Goal: Task Accomplishment & Management: Complete application form

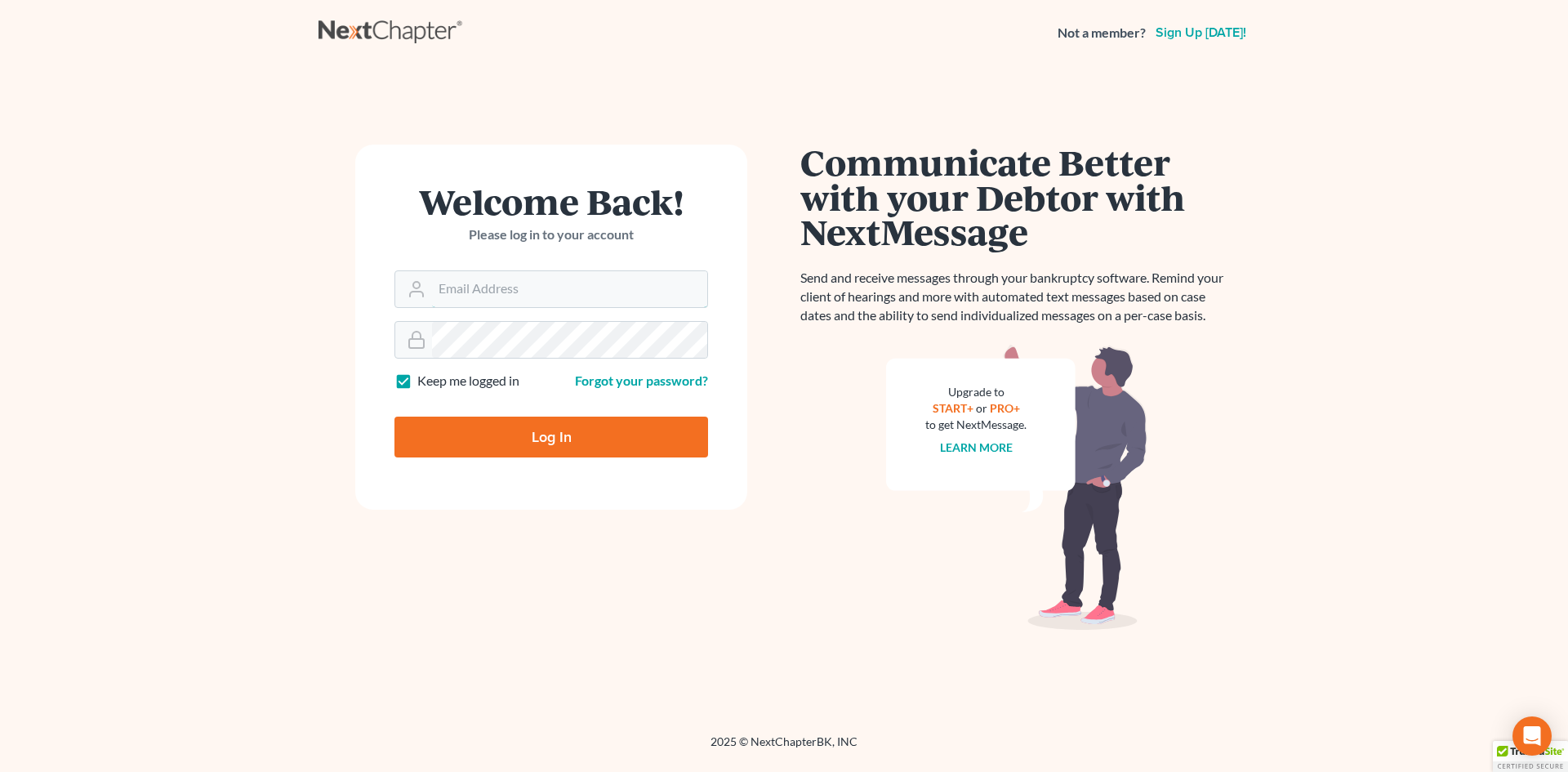
type input "[EMAIL_ADDRESS][DOMAIN_NAME]"
click at [512, 430] on input "Log In" at bounding box center [551, 437] width 313 height 41
type input "Thinking..."
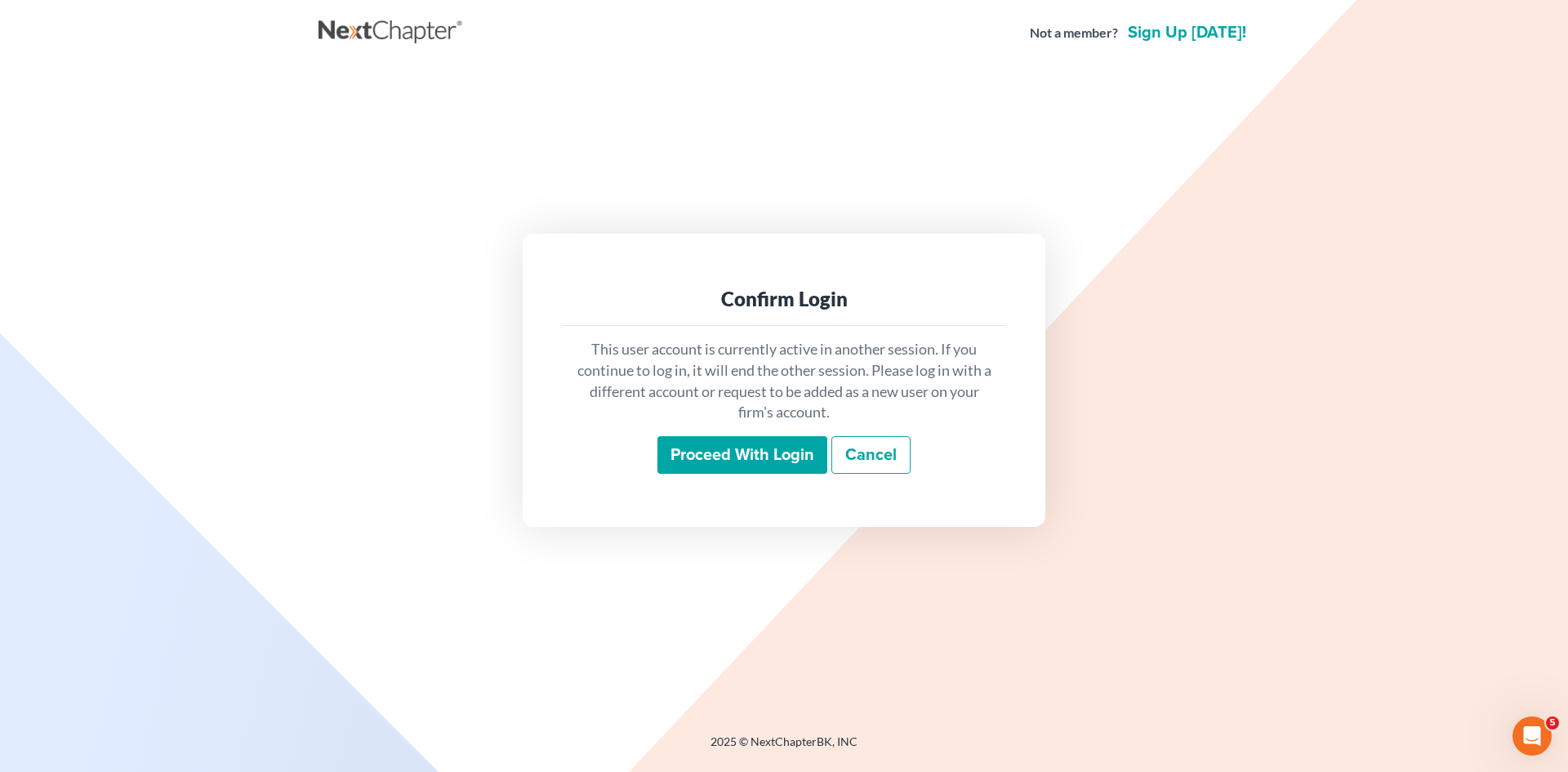
click at [752, 457] on input "Proceed with login" at bounding box center [742, 455] width 170 height 38
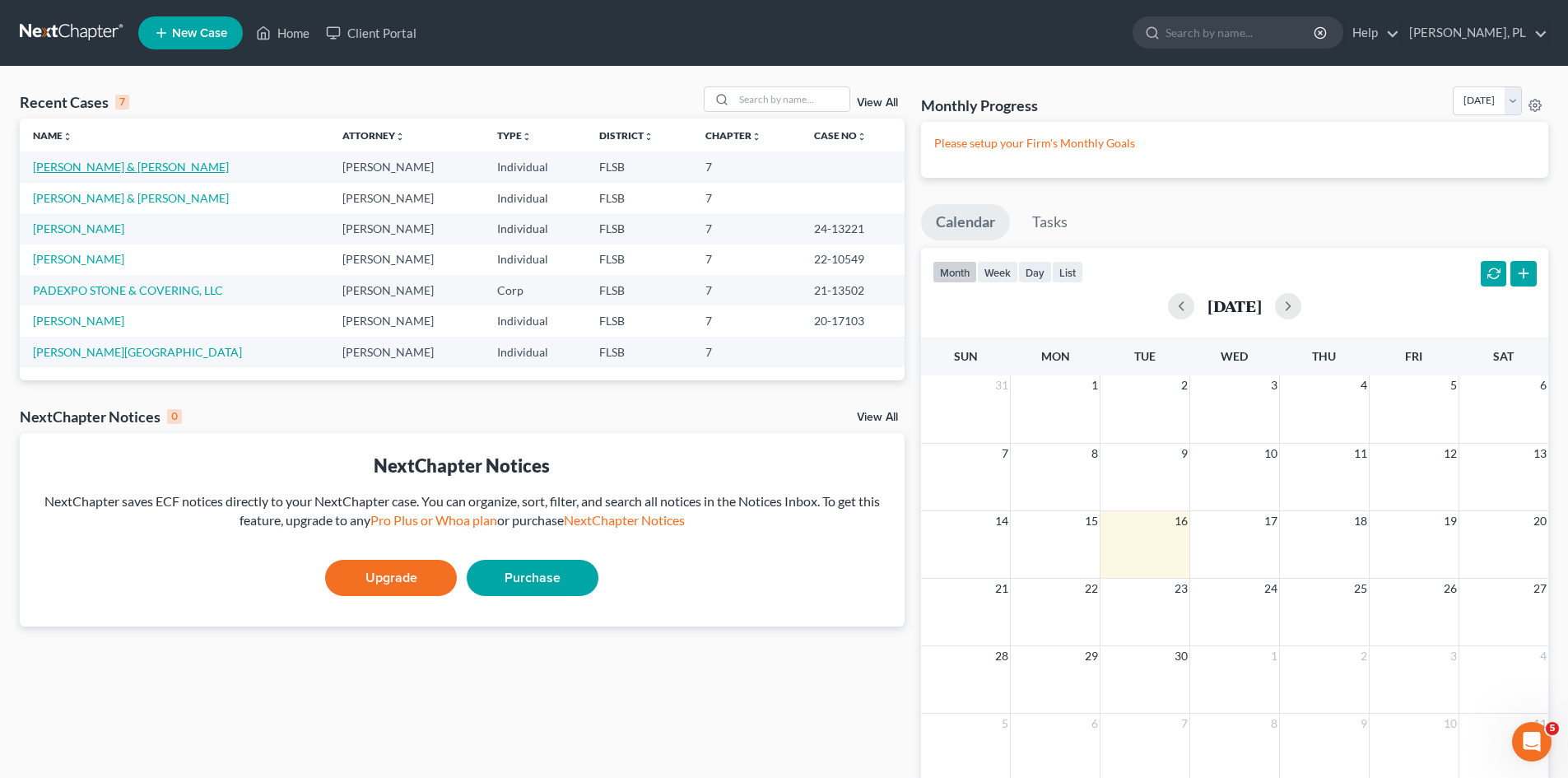
click at [75, 164] on link "Lumachi, Fabio & Arreaza, Andreina" at bounding box center [131, 167] width 196 height 14
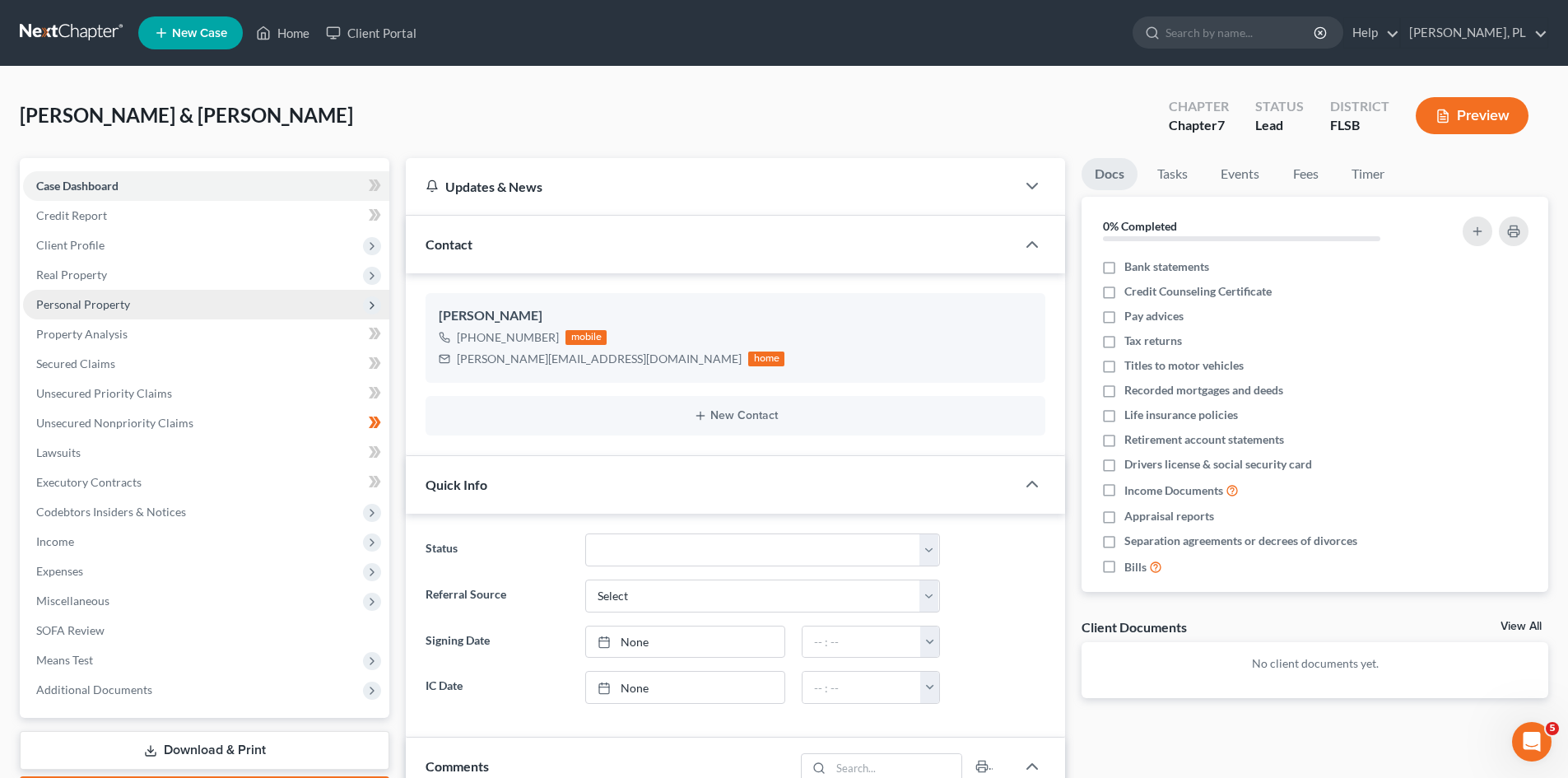
click at [73, 306] on span "Personal Property" at bounding box center [83, 304] width 94 height 14
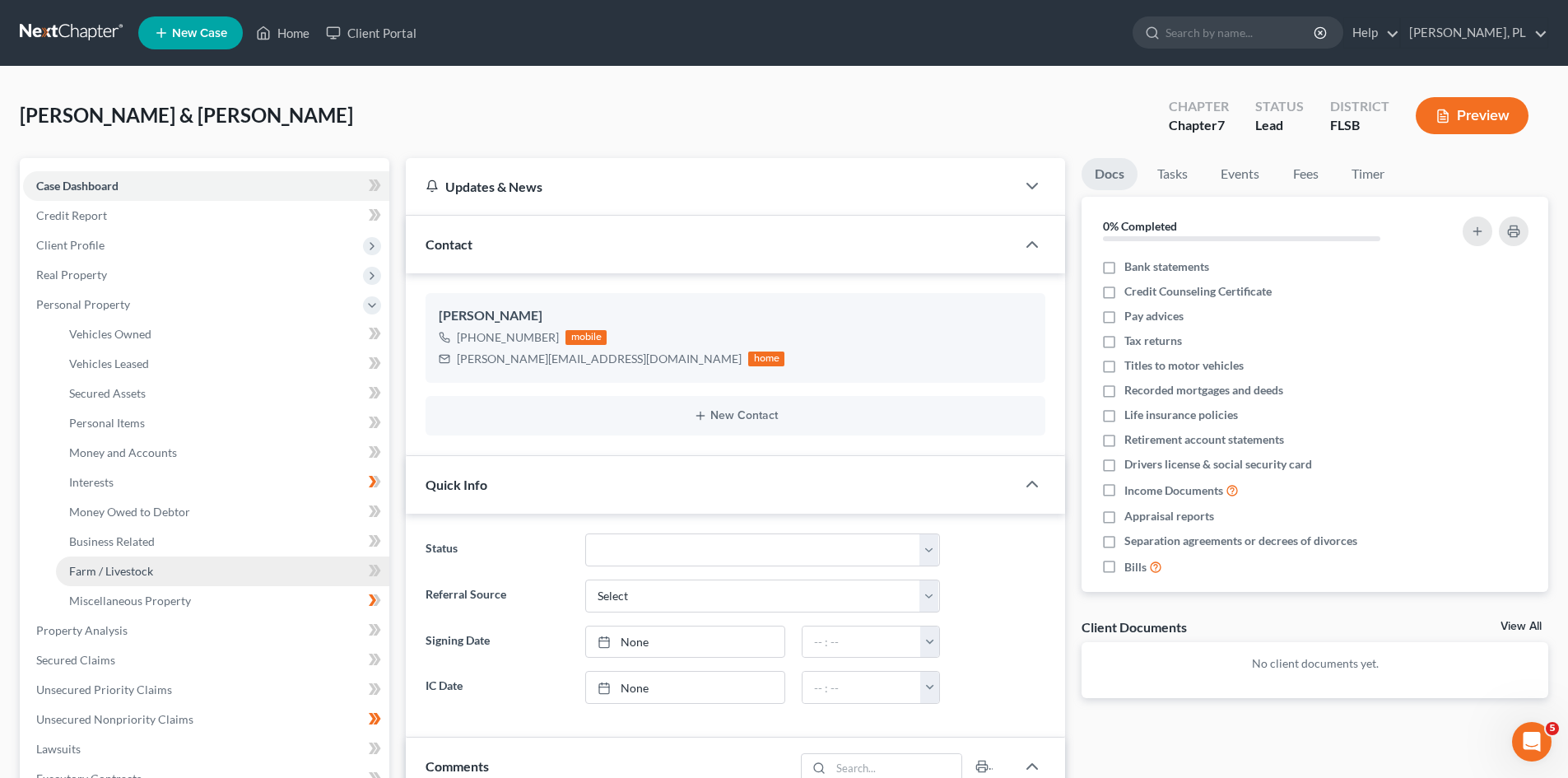
click at [117, 569] on span "Farm / Livestock" at bounding box center [111, 571] width 84 height 14
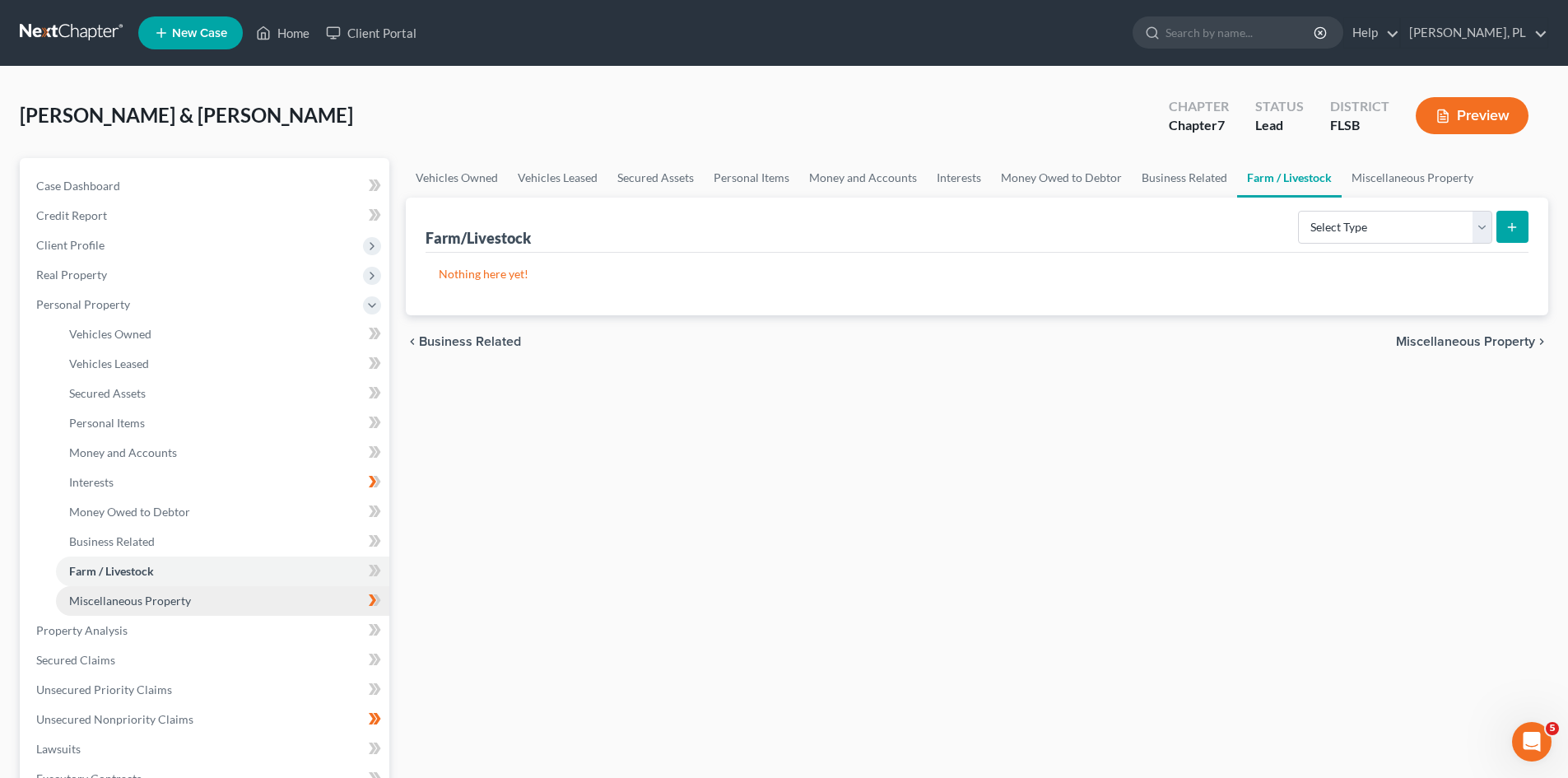
click at [183, 600] on span "Miscellaneous Property" at bounding box center [130, 601] width 122 height 14
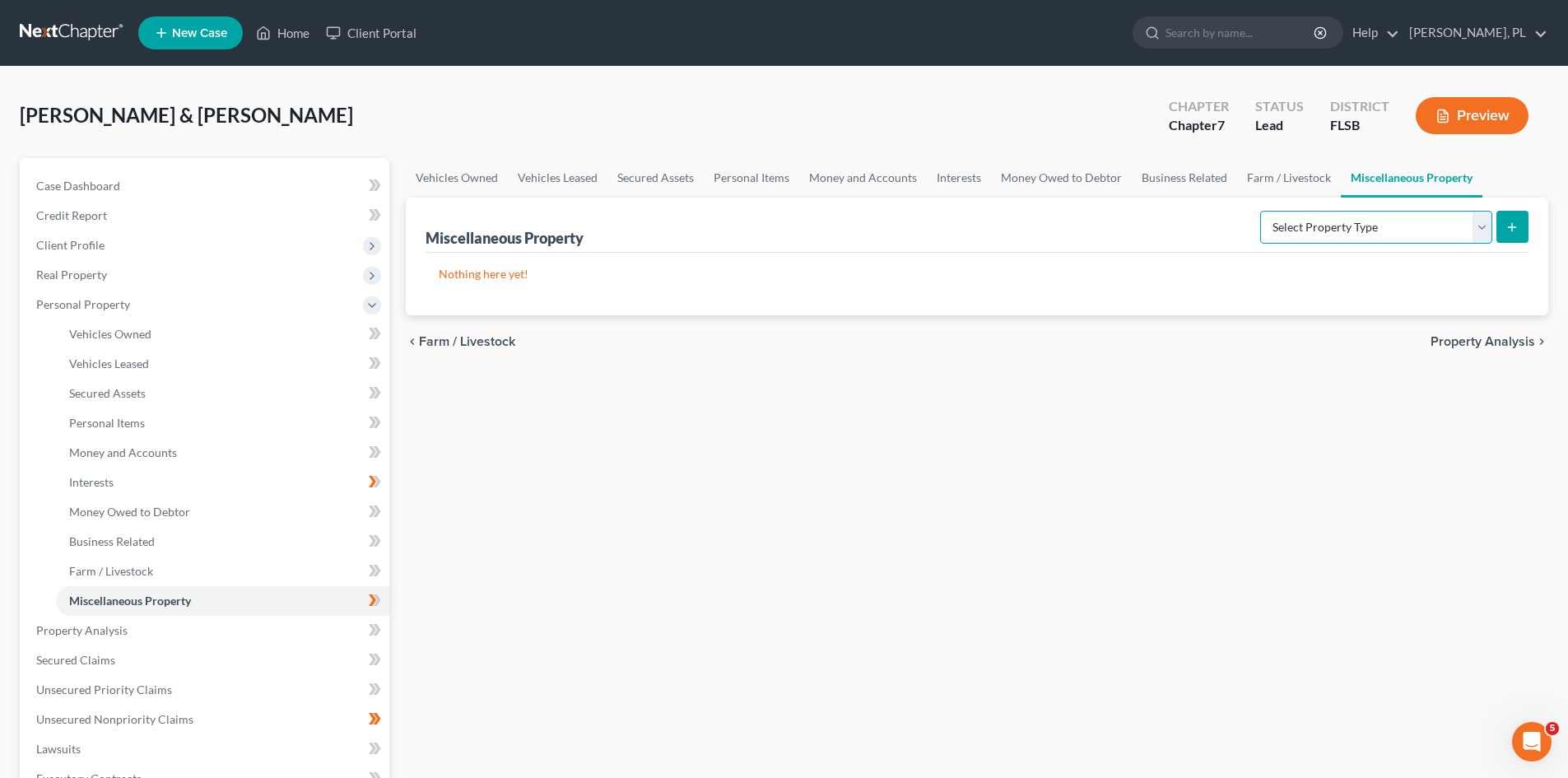
click at [1486, 233] on select "Select Property Type Assigned for Creditor Benefit Within 1 Year Holding for An…" at bounding box center [1377, 227] width 232 height 33
click at [133, 565] on span "Farm / Livestock" at bounding box center [111, 571] width 84 height 14
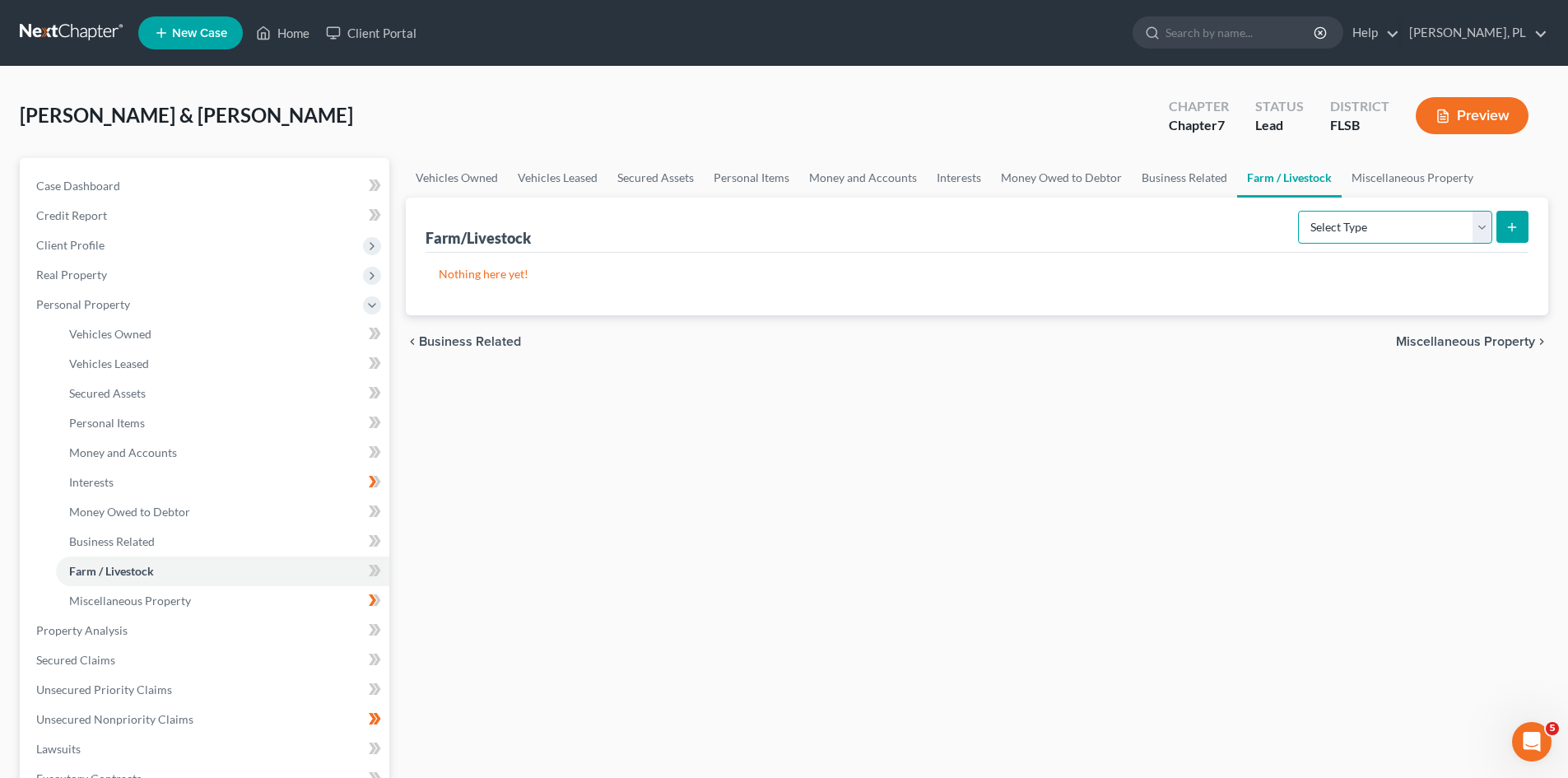
click at [1483, 227] on select "Select Type Animals & Livestock Crops: Growing or Harvested Farming Equipment F…" at bounding box center [1396, 227] width 194 height 33
click at [162, 417] on link "Personal Items" at bounding box center [222, 423] width 333 height 29
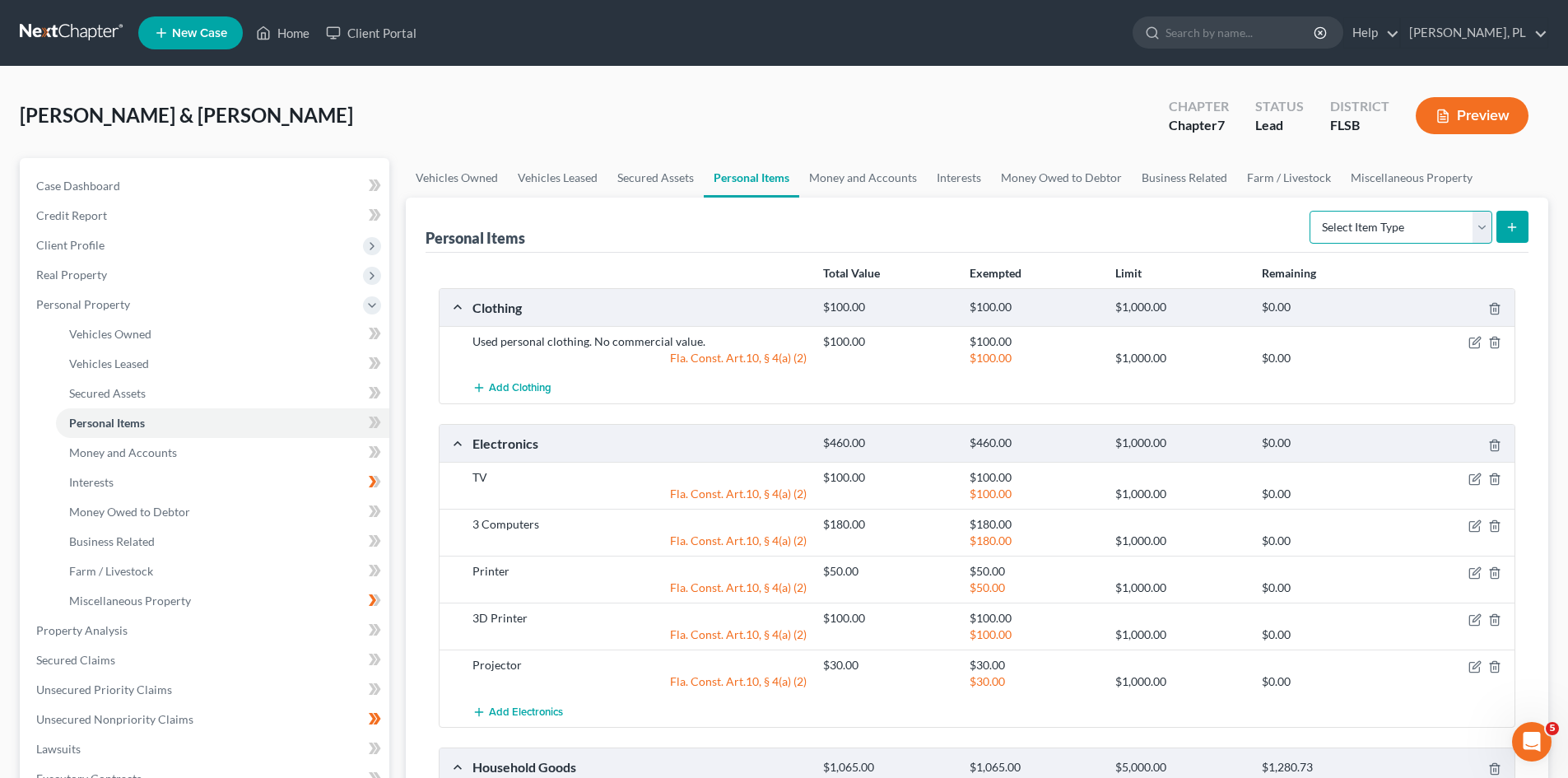
click at [1482, 228] on select "Select Item Type Clothing Collectibles Of Value Electronics Firearms Household …" at bounding box center [1401, 227] width 182 height 33
select select "pets"
click at [1312, 211] on select "Select Item Type Clothing Collectibles Of Value Electronics Firearms Household …" at bounding box center [1401, 227] width 182 height 33
click at [1514, 223] on icon "submit" at bounding box center [1512, 226] width 13 height 13
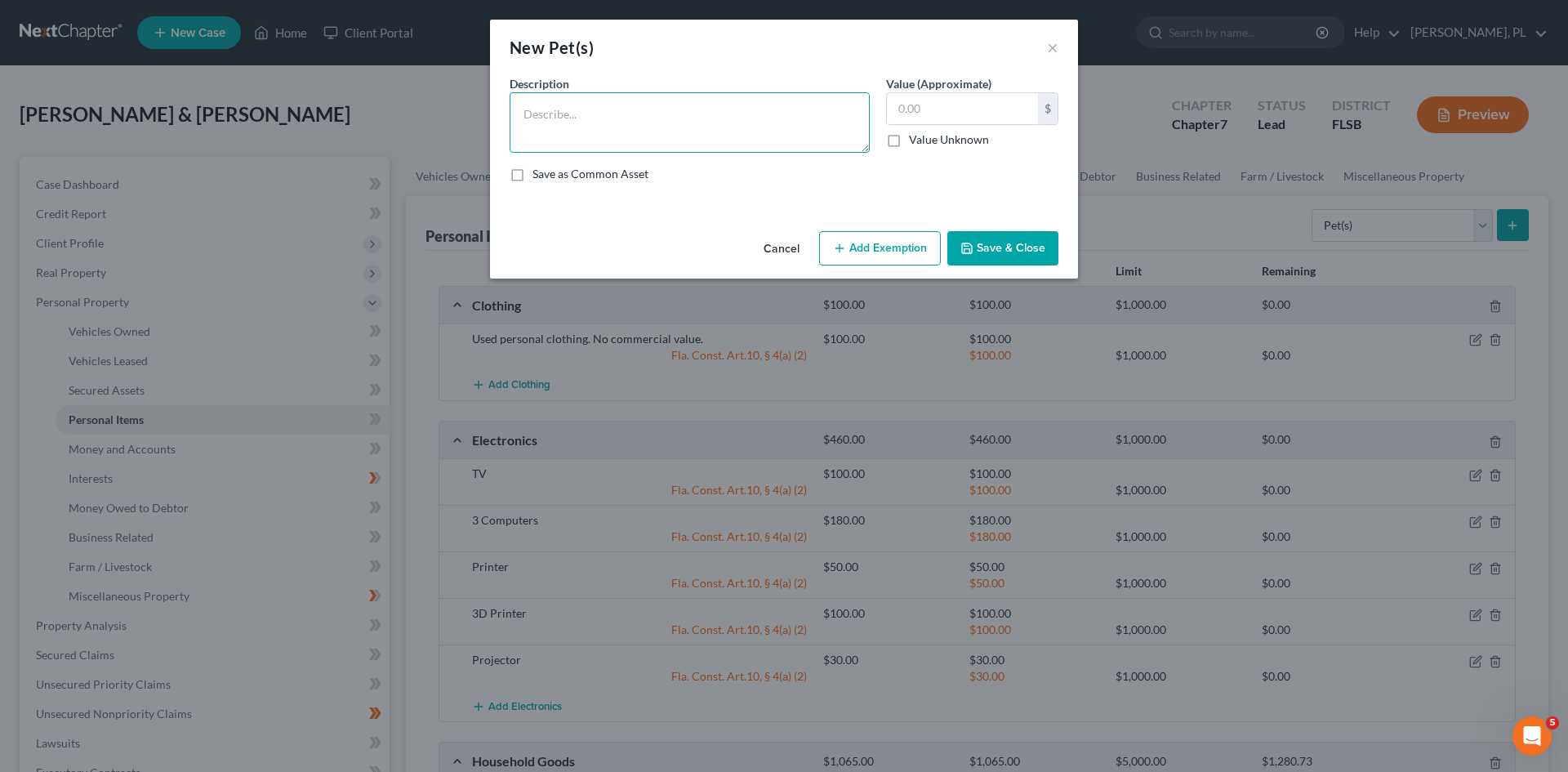
click at [572, 105] on textarea at bounding box center [690, 122] width 360 height 61
type textarea "Dog"
click at [940, 115] on input "text" at bounding box center [962, 108] width 151 height 31
type input "700"
click at [874, 247] on button "Add Exemption" at bounding box center [879, 249] width 122 height 34
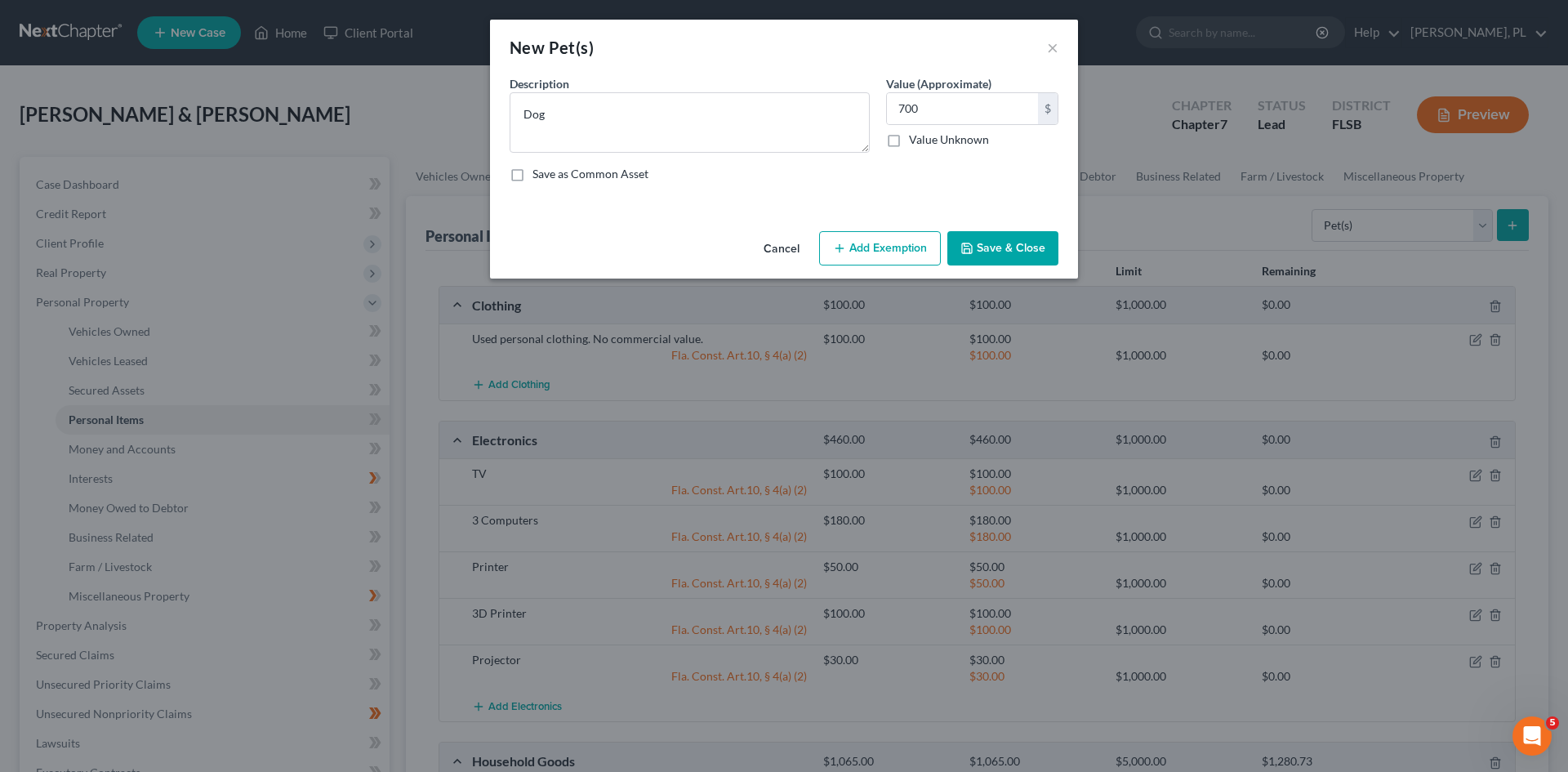
select select "2"
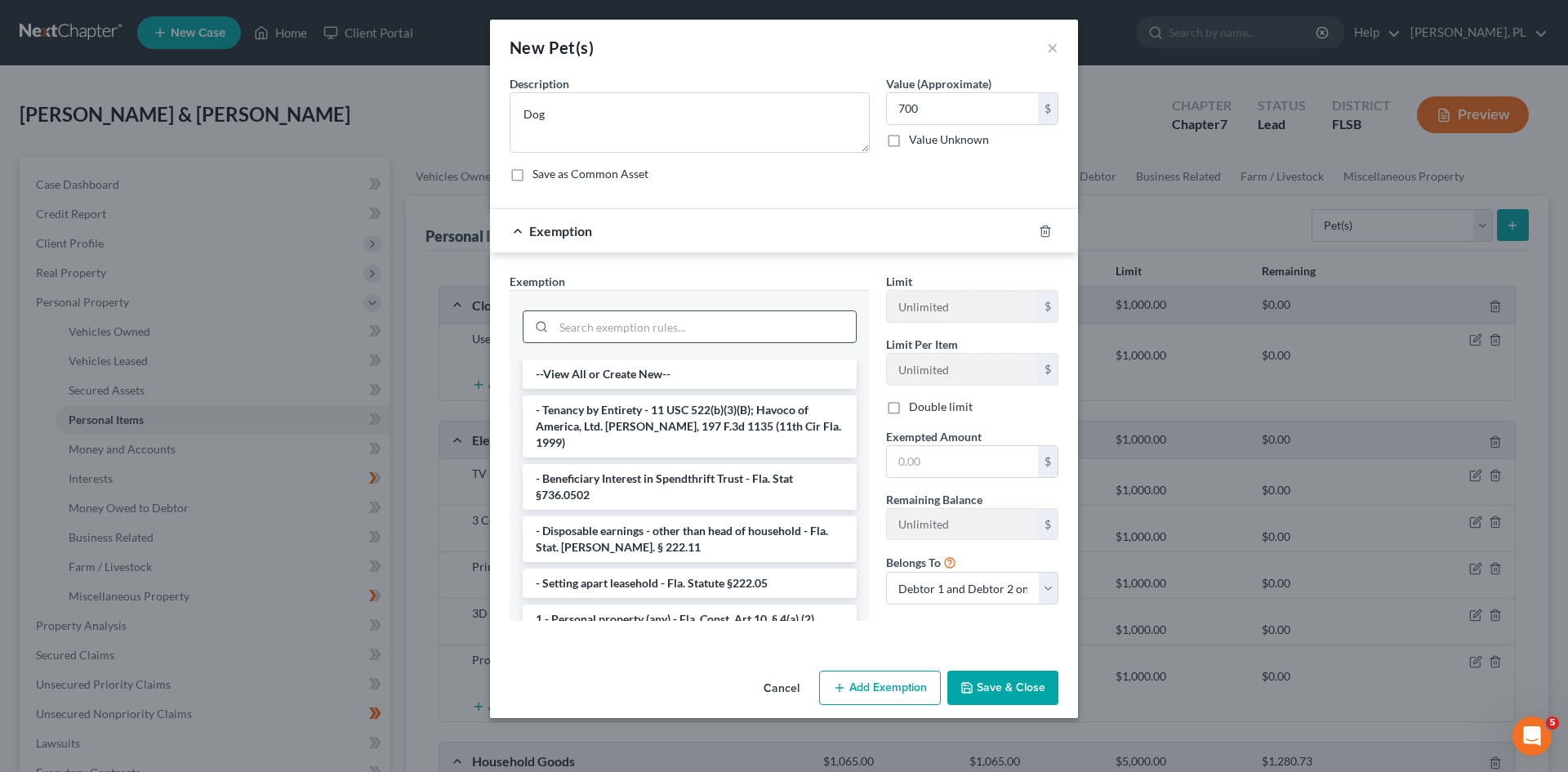
click at [669, 327] on input "search" at bounding box center [705, 326] width 302 height 31
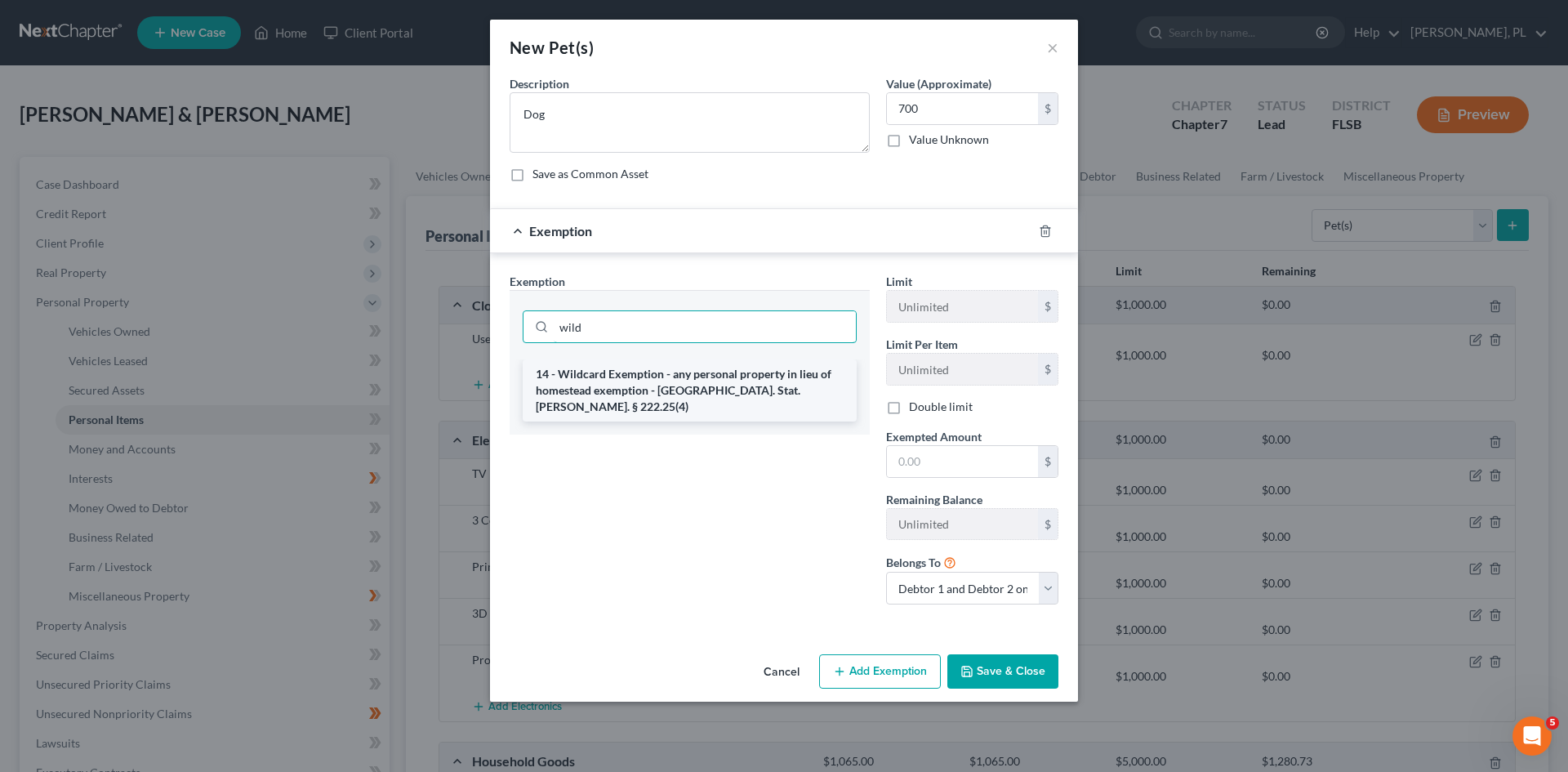
type input "wild"
click at [614, 373] on li "14 - Wildcard Exemption - any personal property in lieu of homestead exemption …" at bounding box center [689, 390] width 334 height 62
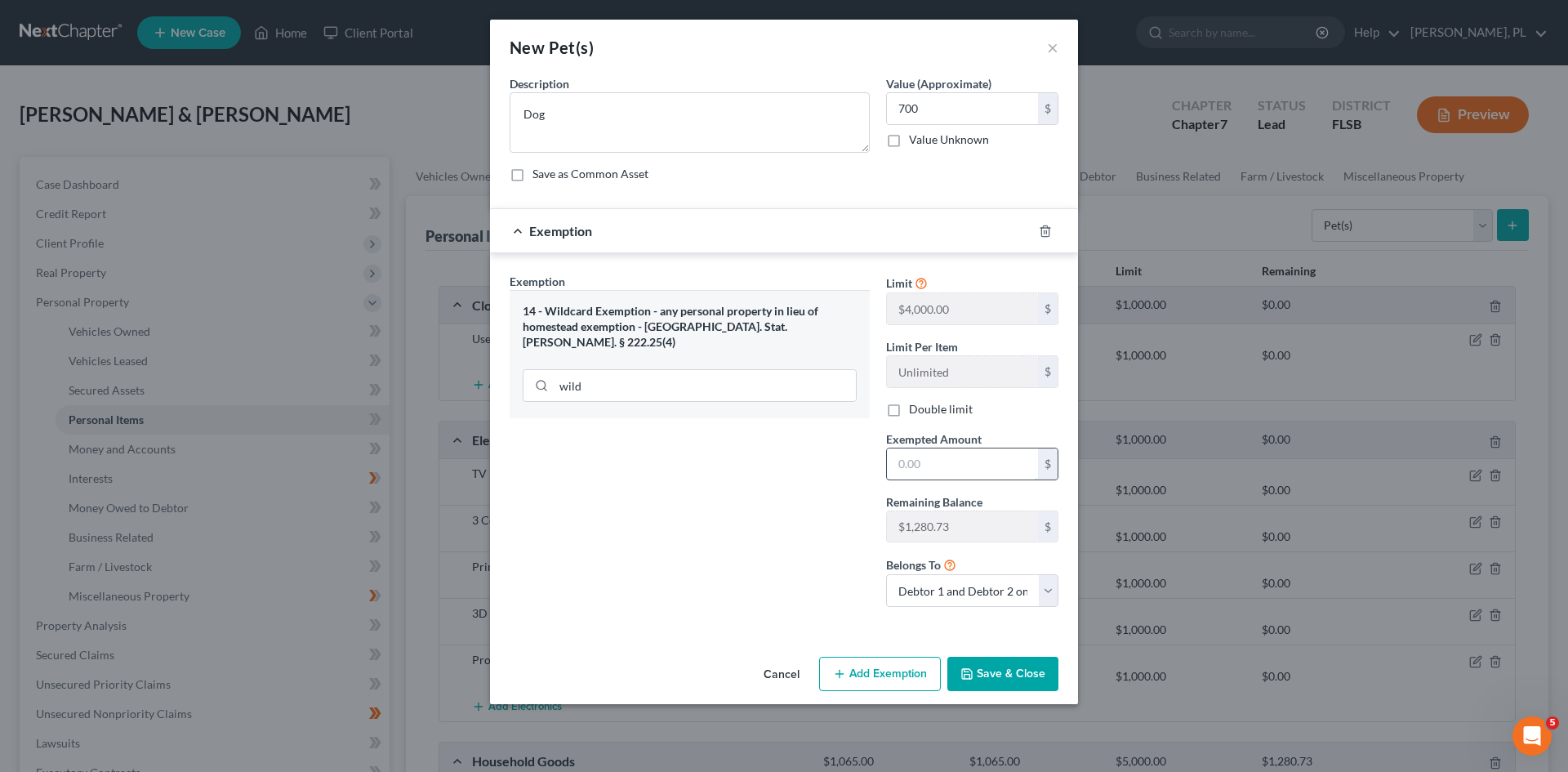
click at [936, 461] on input "text" at bounding box center [962, 464] width 151 height 31
type input "700"
click at [1003, 669] on button "Save & Close" at bounding box center [1003, 674] width 111 height 34
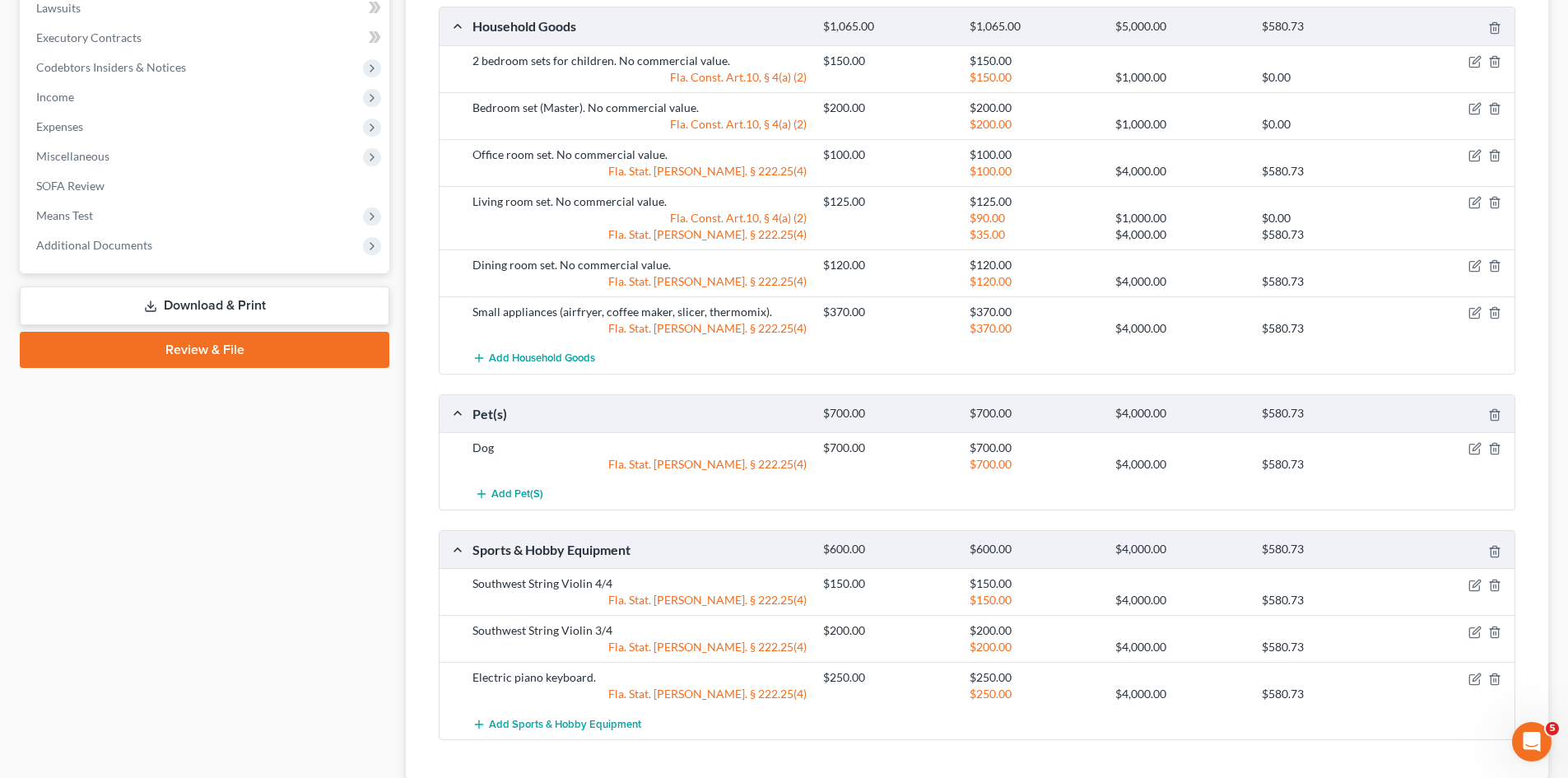
scroll to position [858, 0]
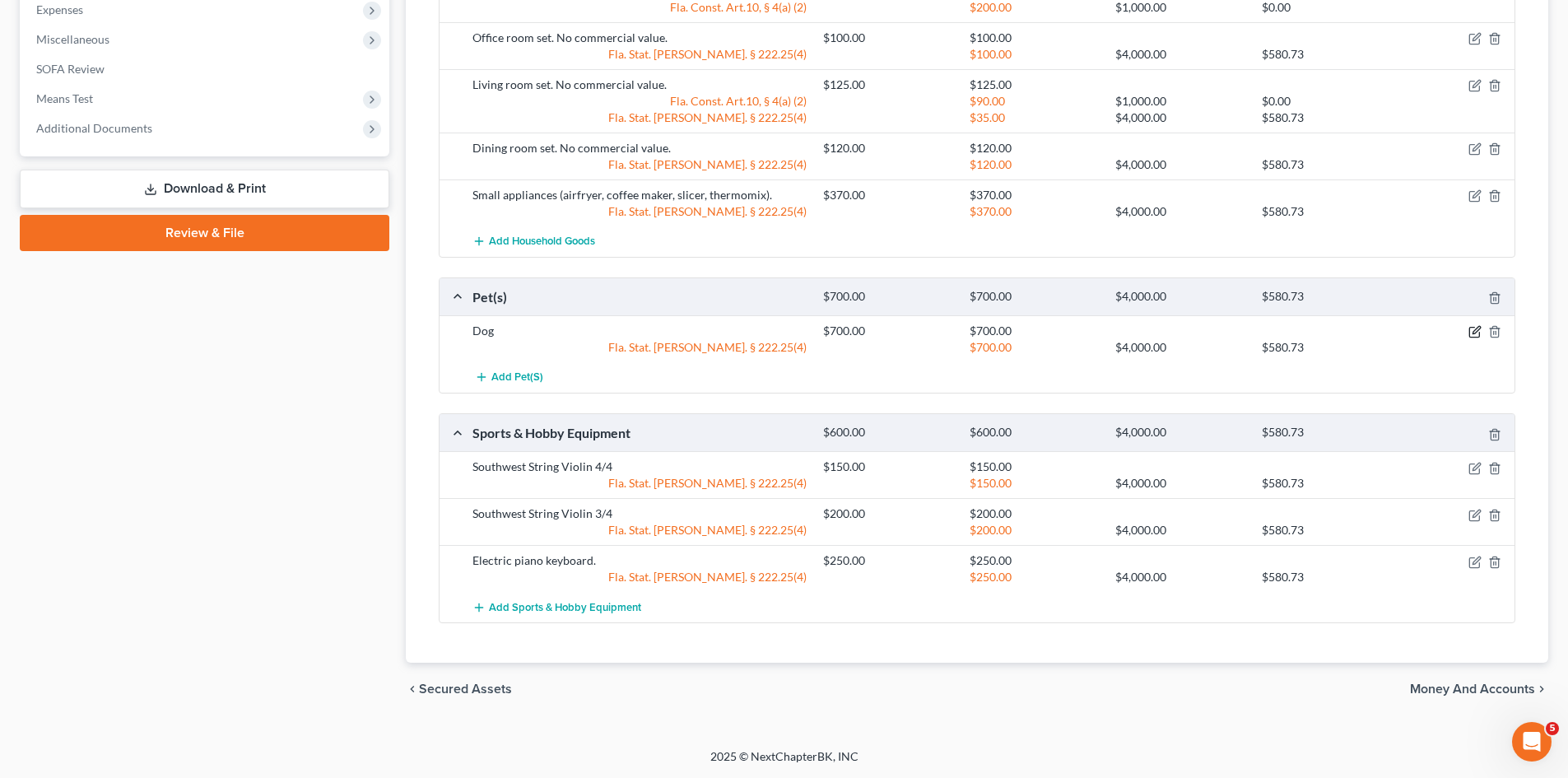
click at [1472, 331] on icon "button" at bounding box center [1475, 331] width 13 height 13
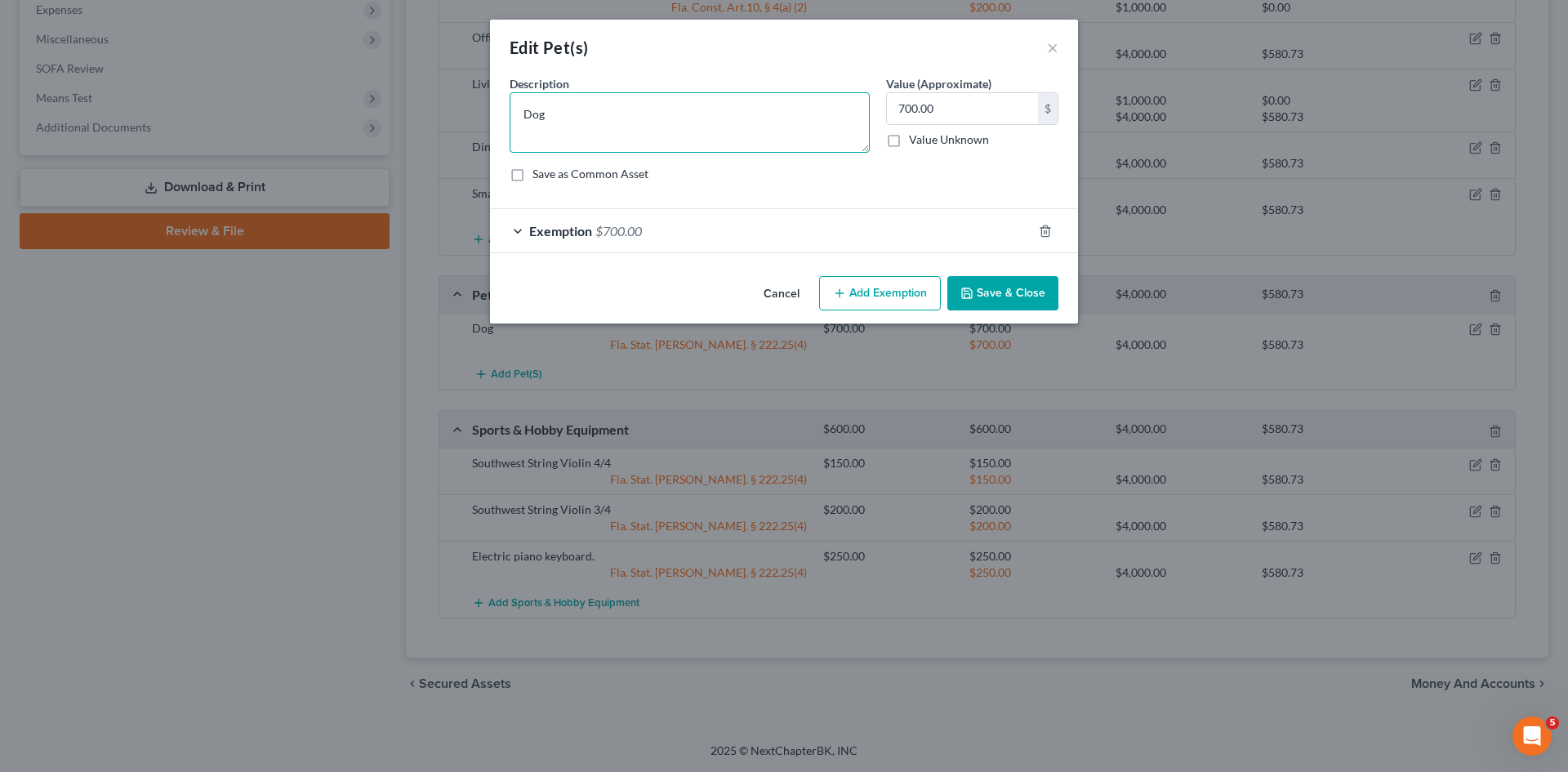
click at [577, 121] on textarea "Dog" at bounding box center [690, 122] width 360 height 61
type textarea "Dog"
click at [1052, 48] on button "×" at bounding box center [1052, 47] width 11 height 20
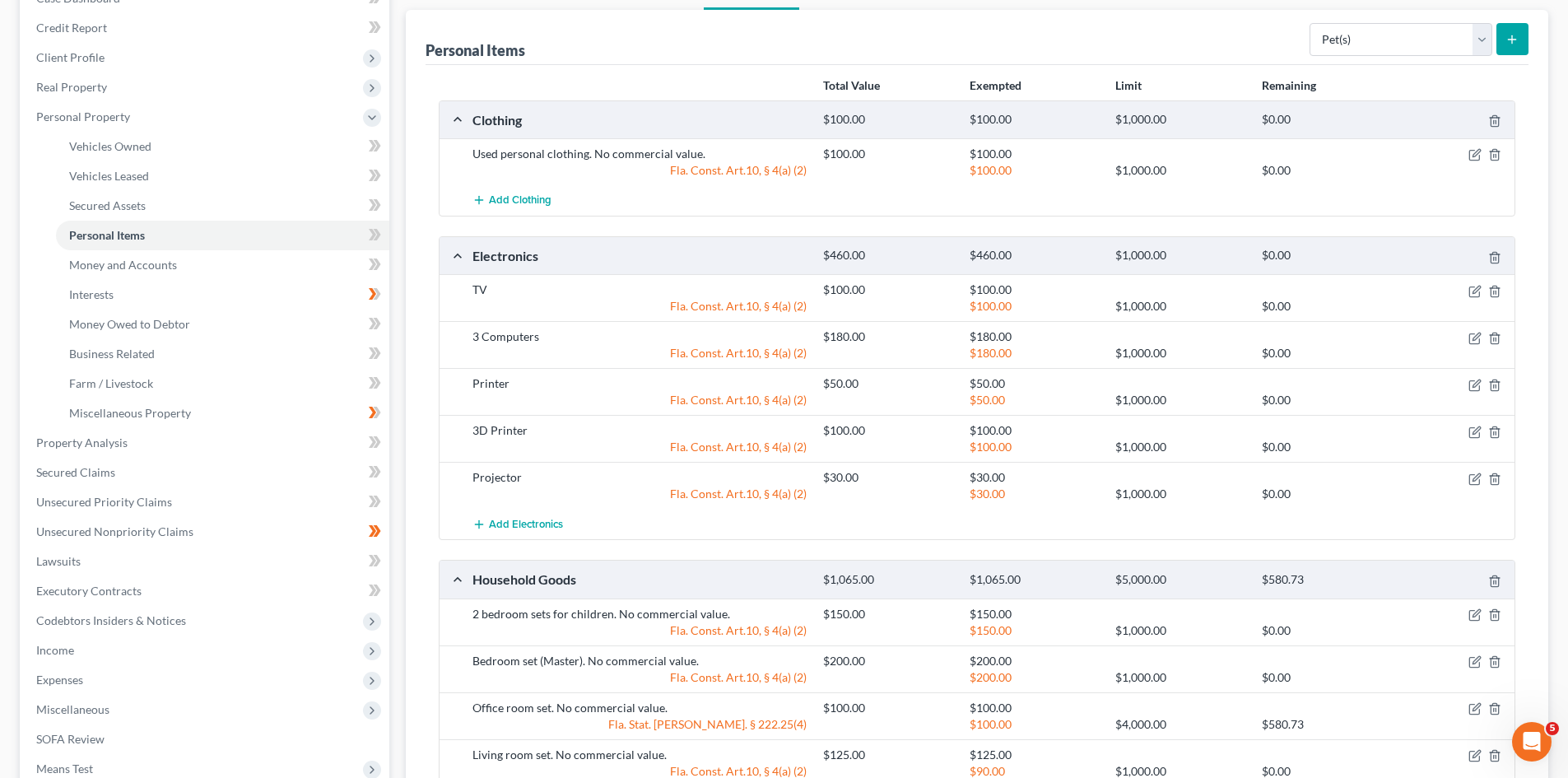
scroll to position [0, 0]
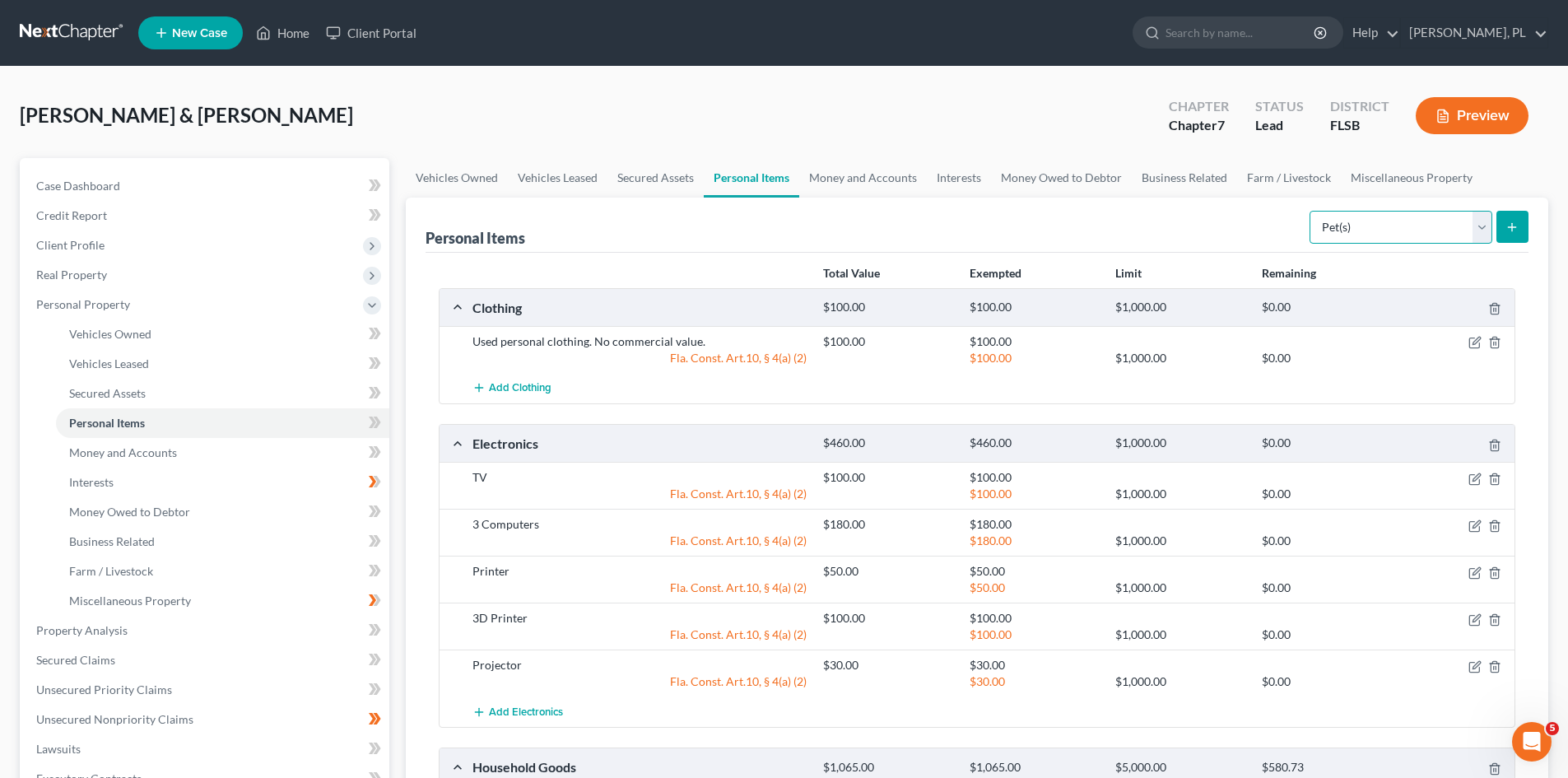
click at [1473, 226] on select "Select Item Type Clothing Collectibles Of Value Electronics Firearms Household …" at bounding box center [1401, 227] width 182 height 33
select select "electronics"
click at [1312, 211] on select "Select Item Type Clothing Collectibles Of Value Electronics Firearms Household …" at bounding box center [1401, 227] width 182 height 33
click at [1519, 226] on button "submit" at bounding box center [1512, 226] width 32 height 32
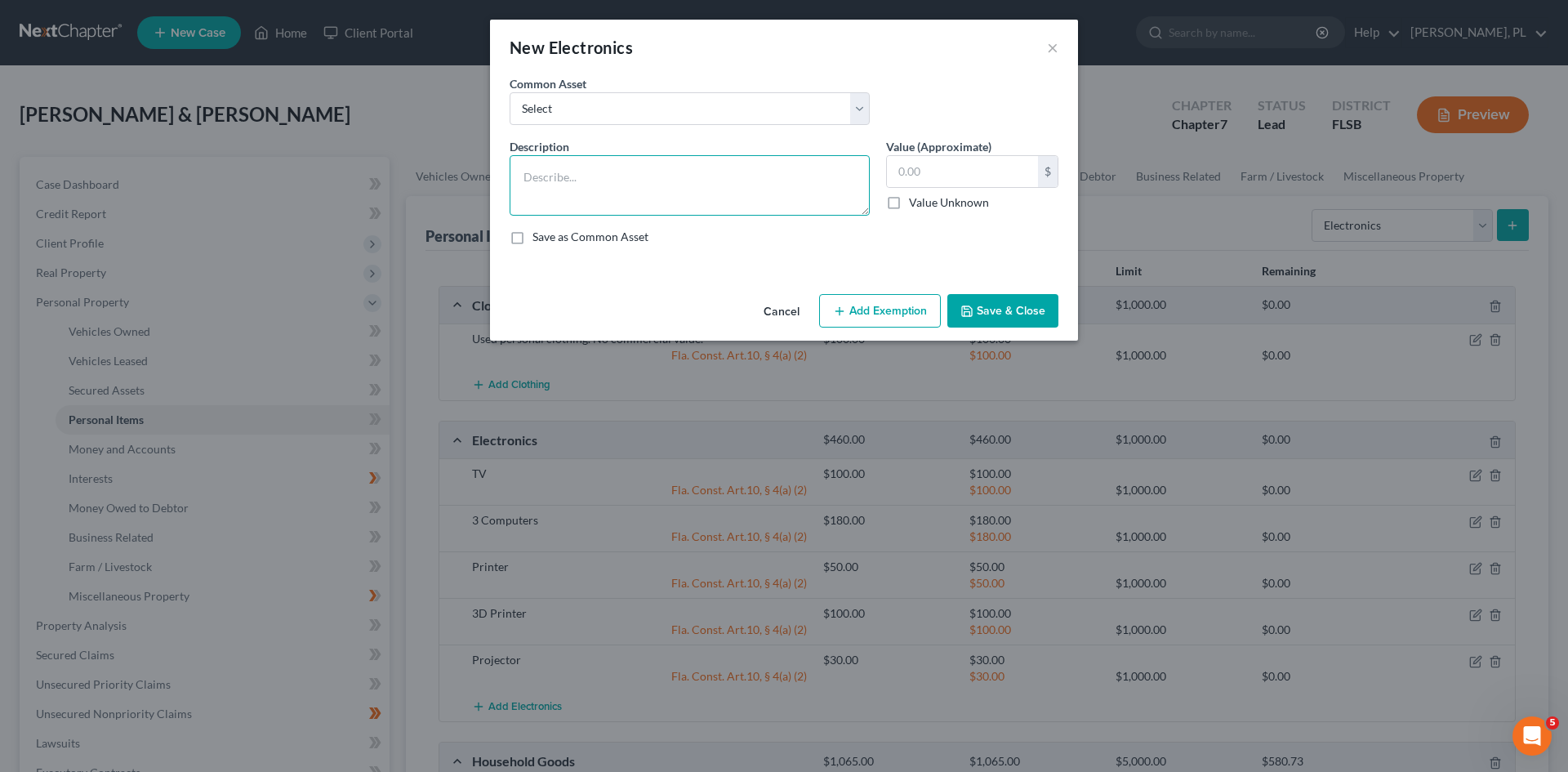
click at [559, 189] on textarea at bounding box center [690, 185] width 360 height 61
type textarea "CPAP Machine"
click at [917, 174] on input "text" at bounding box center [962, 172] width 151 height 31
type input "400"
click at [900, 307] on button "Add Exemption" at bounding box center [879, 311] width 122 height 34
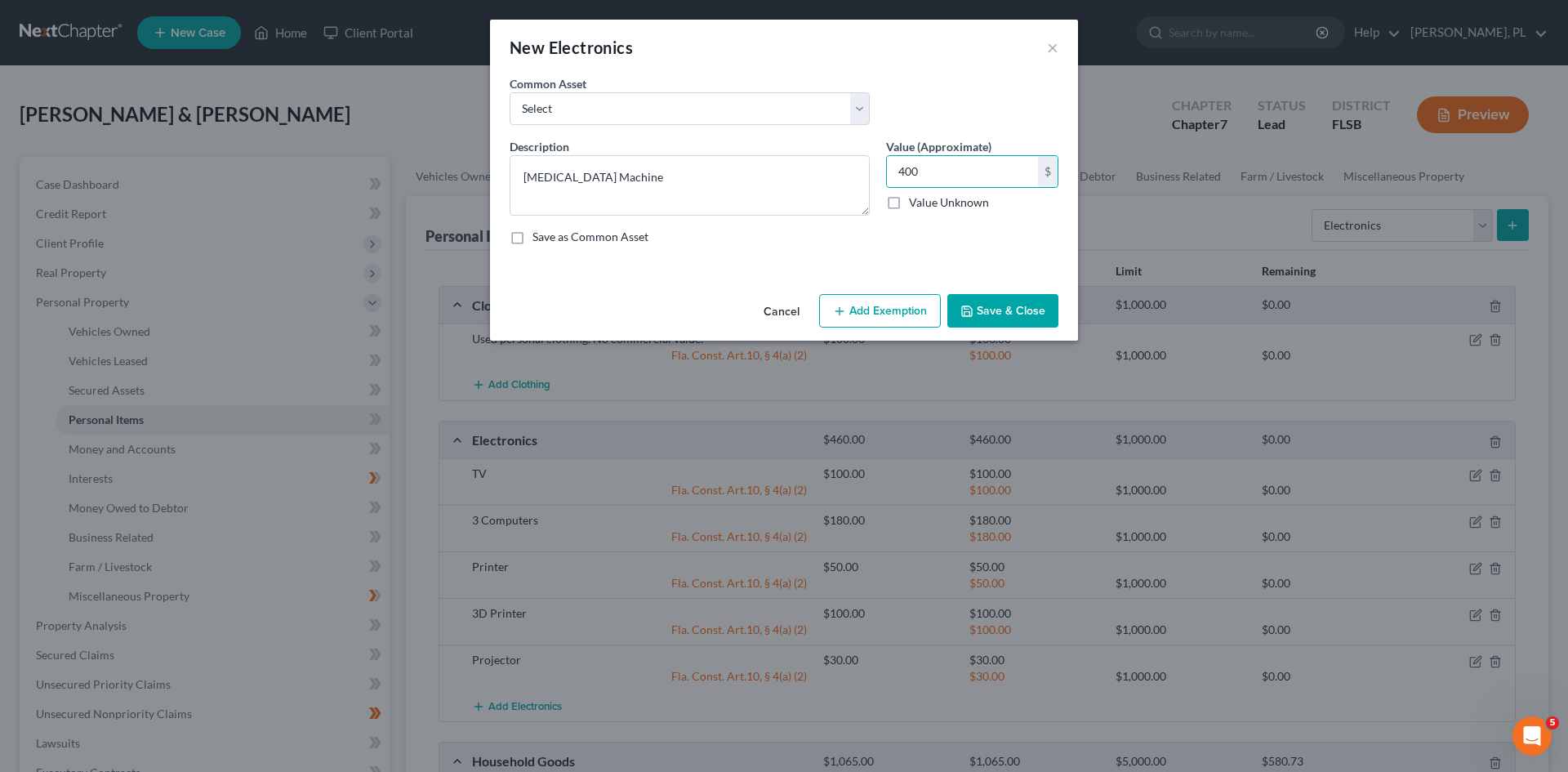
select select "2"
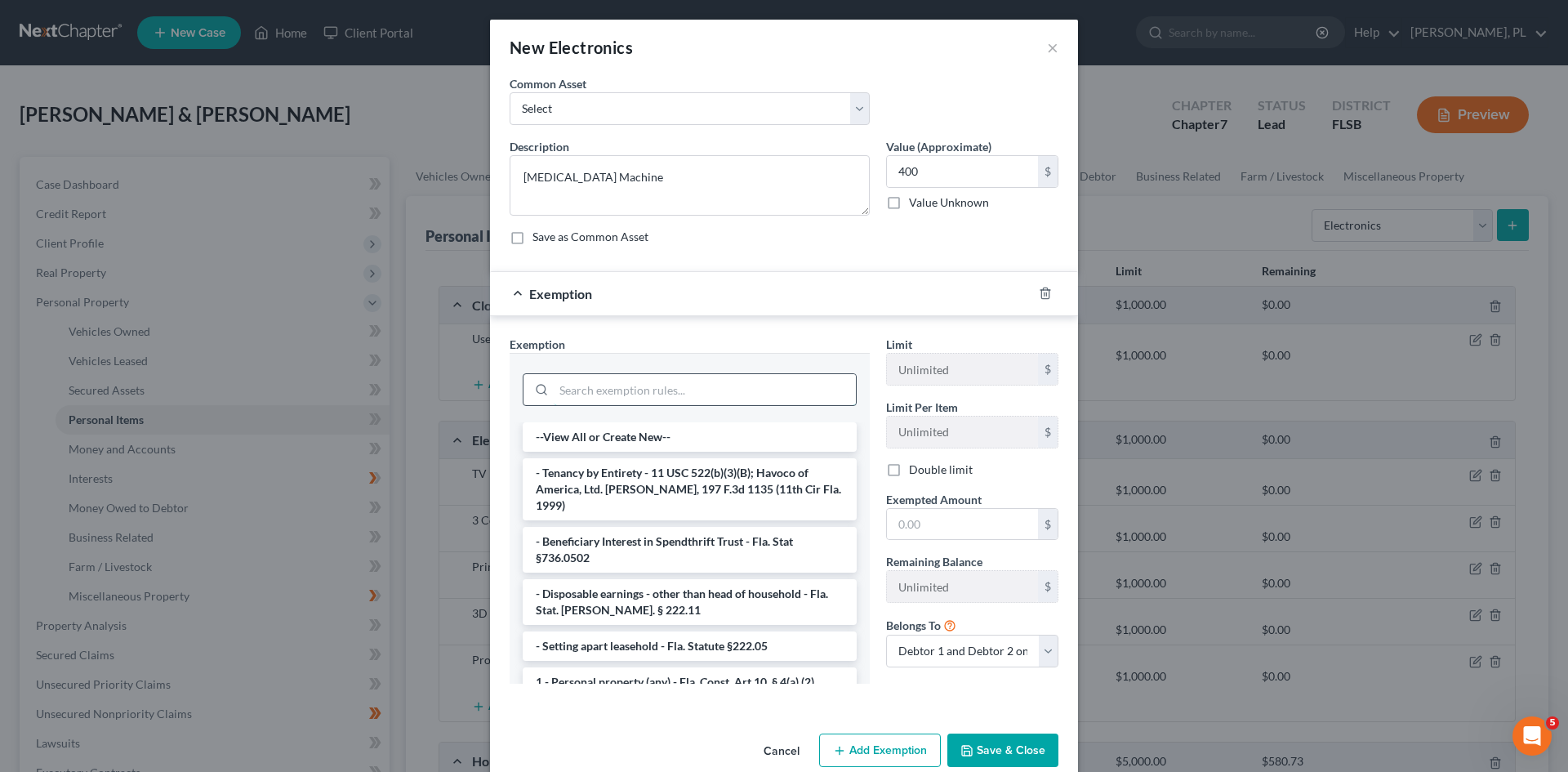
click at [694, 394] on input "search" at bounding box center [705, 389] width 302 height 31
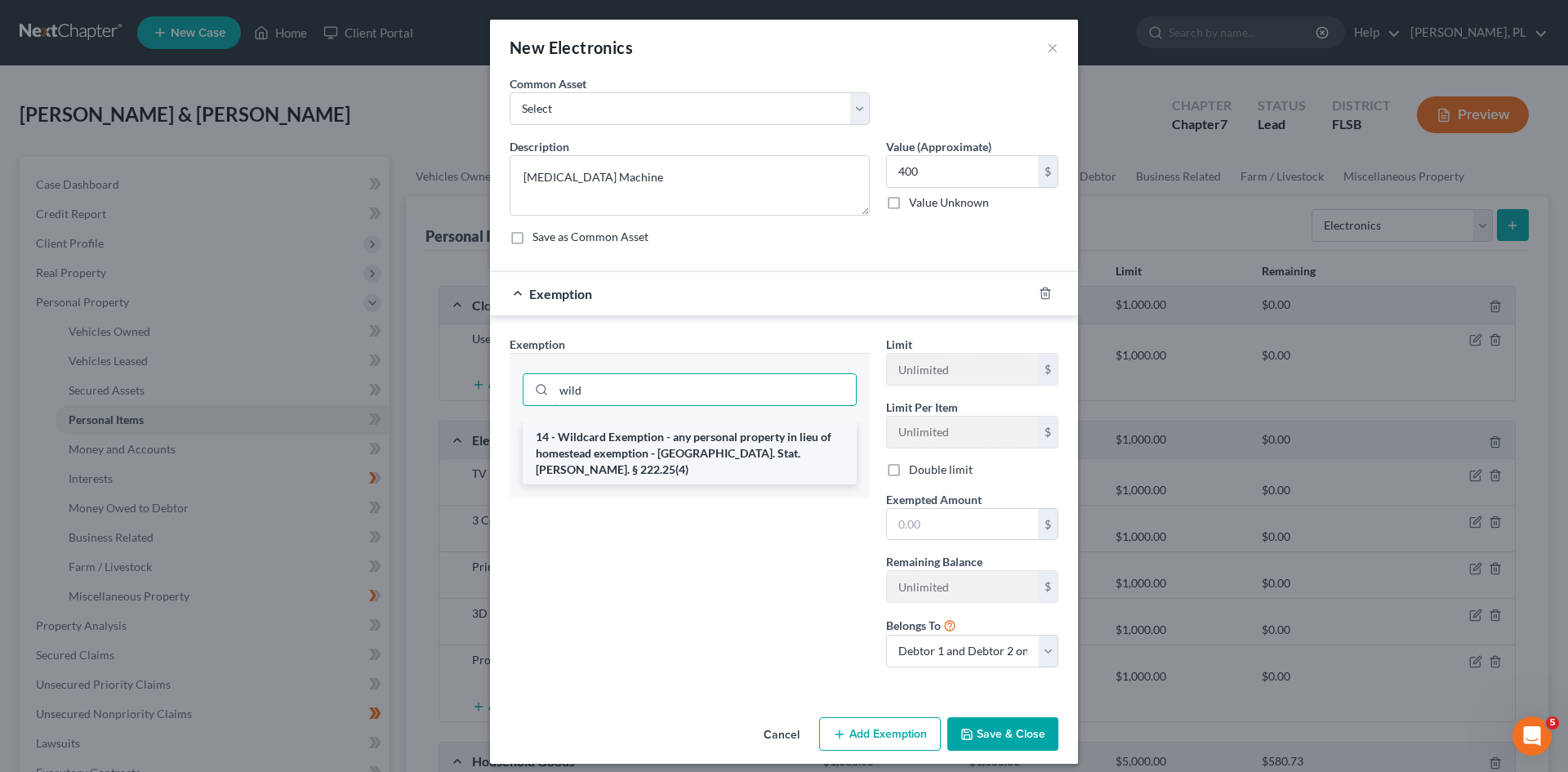
type input "wild"
click at [655, 442] on li "14 - Wildcard Exemption - any personal property in lieu of homestead exemption …" at bounding box center [689, 453] width 334 height 62
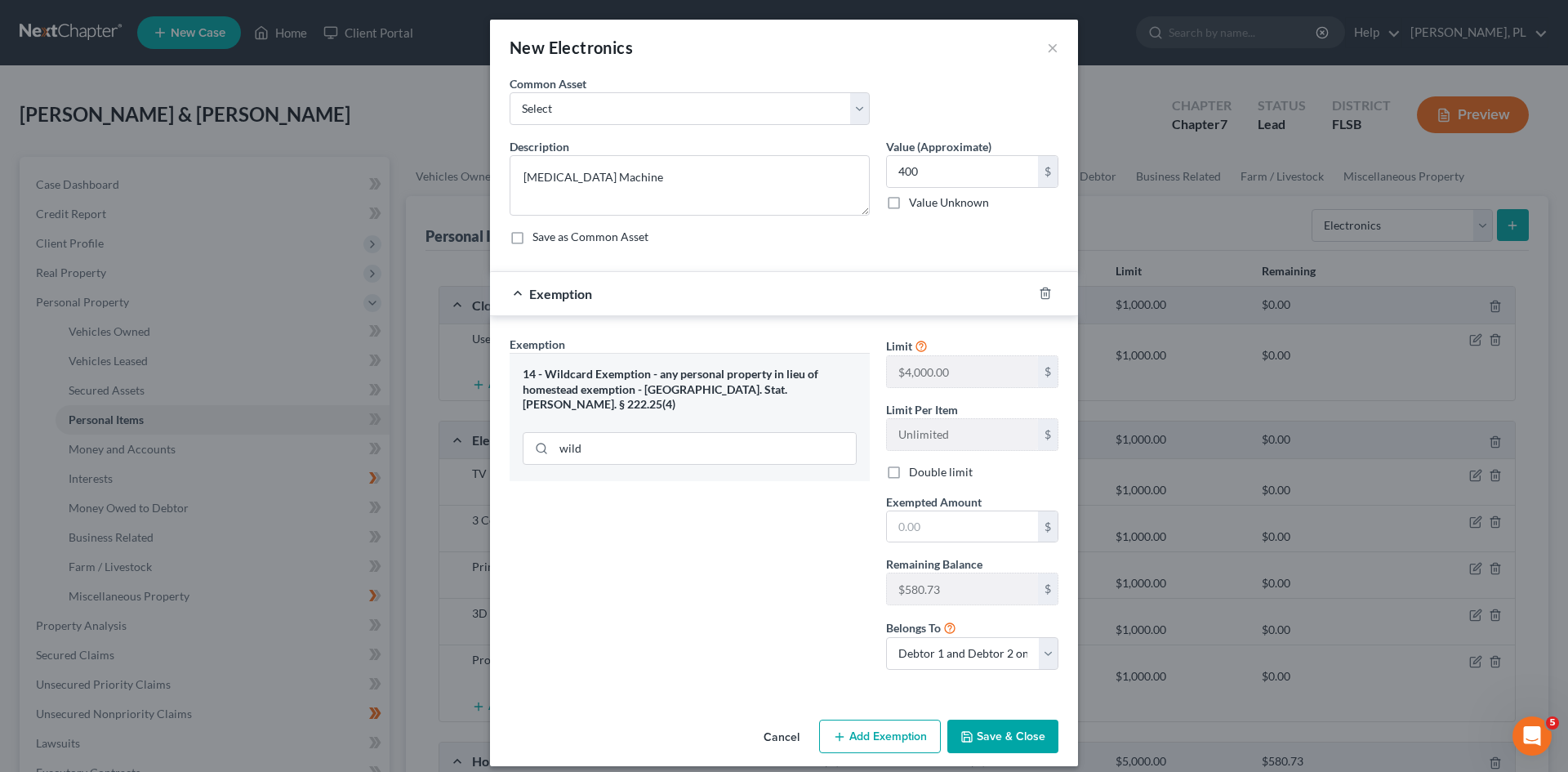
click at [989, 736] on button "Save & Close" at bounding box center [1003, 737] width 111 height 34
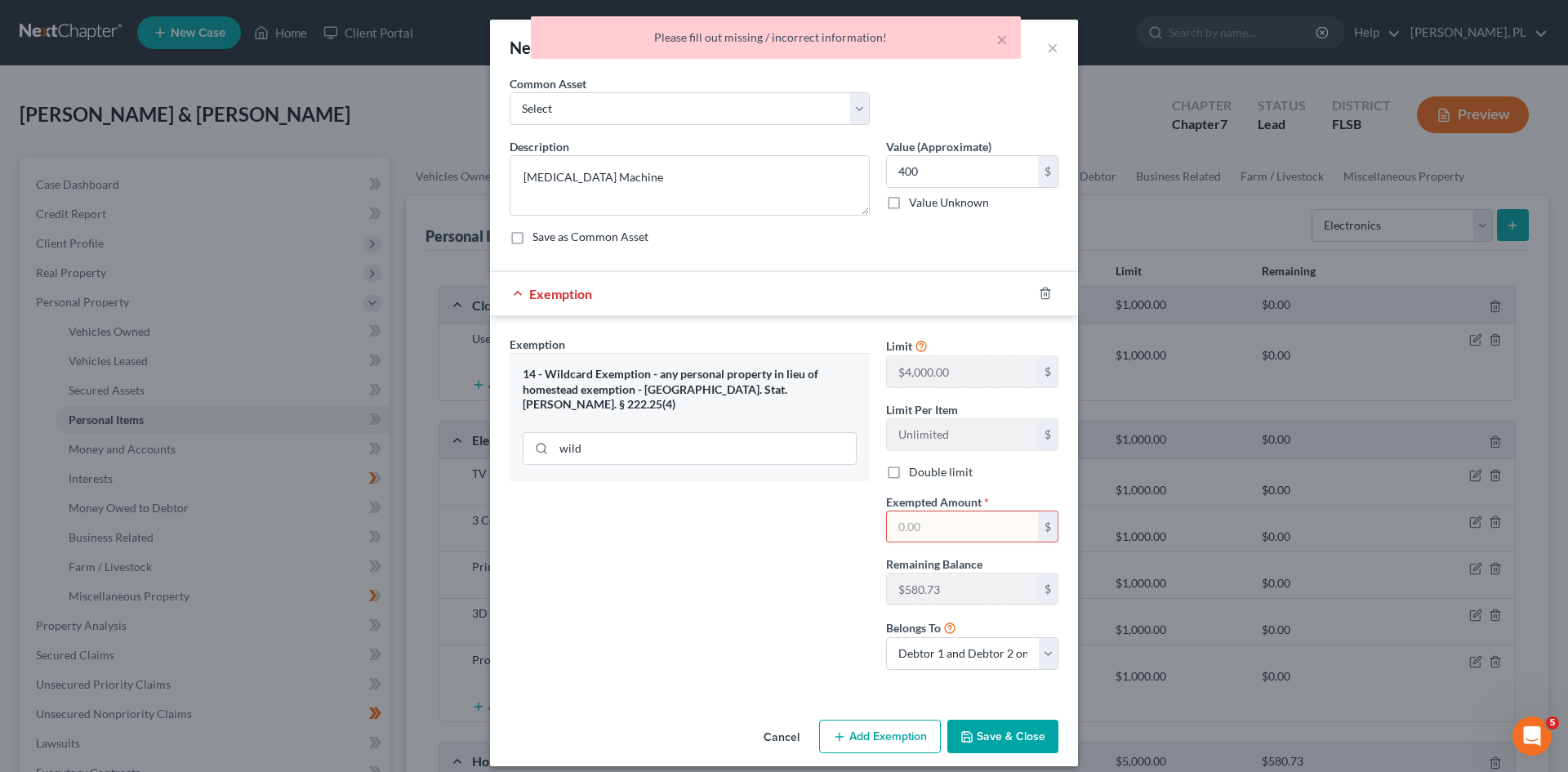
click at [927, 521] on input "text" at bounding box center [962, 527] width 151 height 31
type input "400"
click at [996, 734] on button "Save & Close" at bounding box center [1003, 737] width 111 height 34
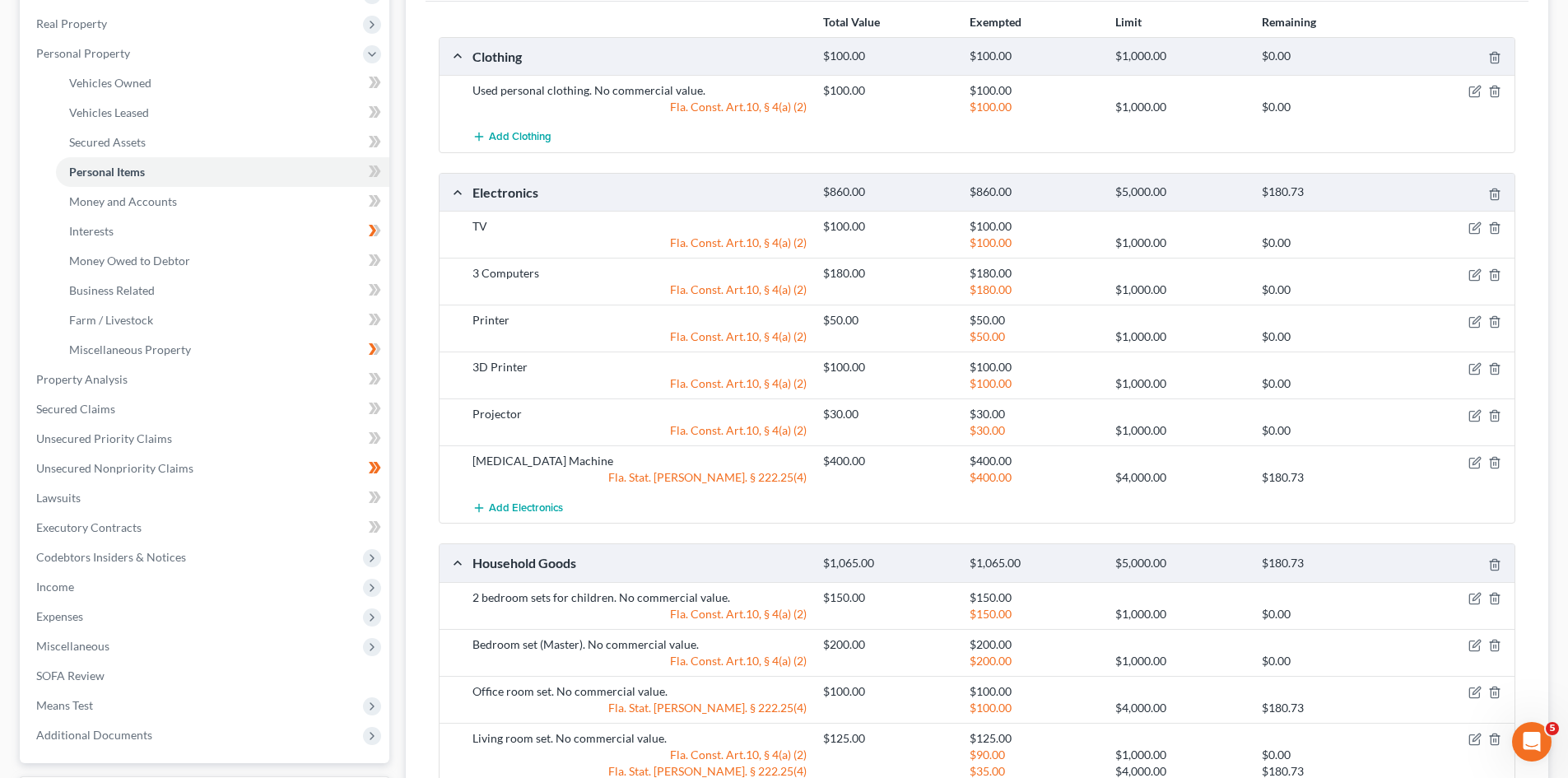
scroll to position [246, 0]
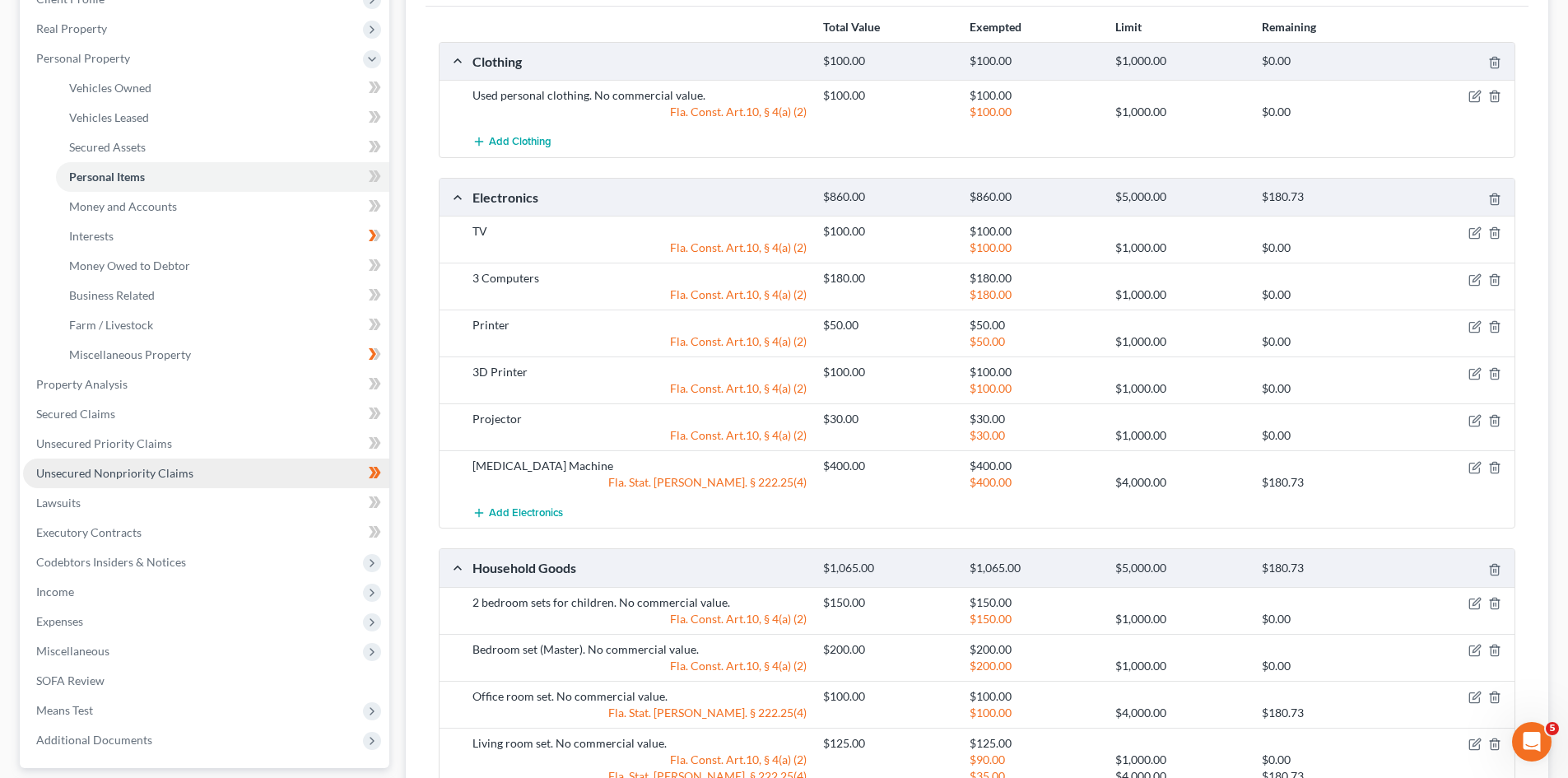
click at [139, 472] on span "Unsecured Nonpriority Claims" at bounding box center [114, 472] width 157 height 14
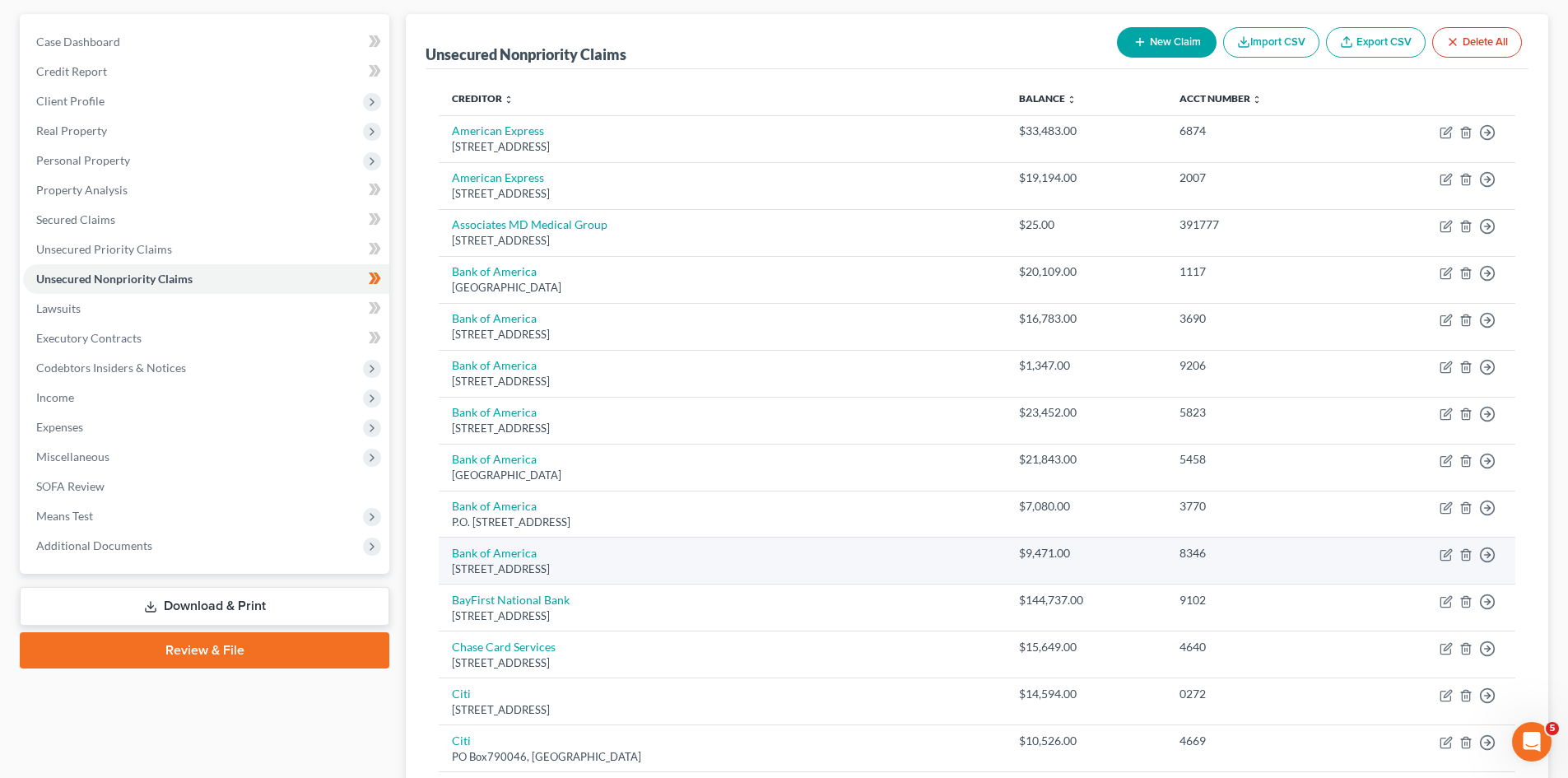
scroll to position [164, 0]
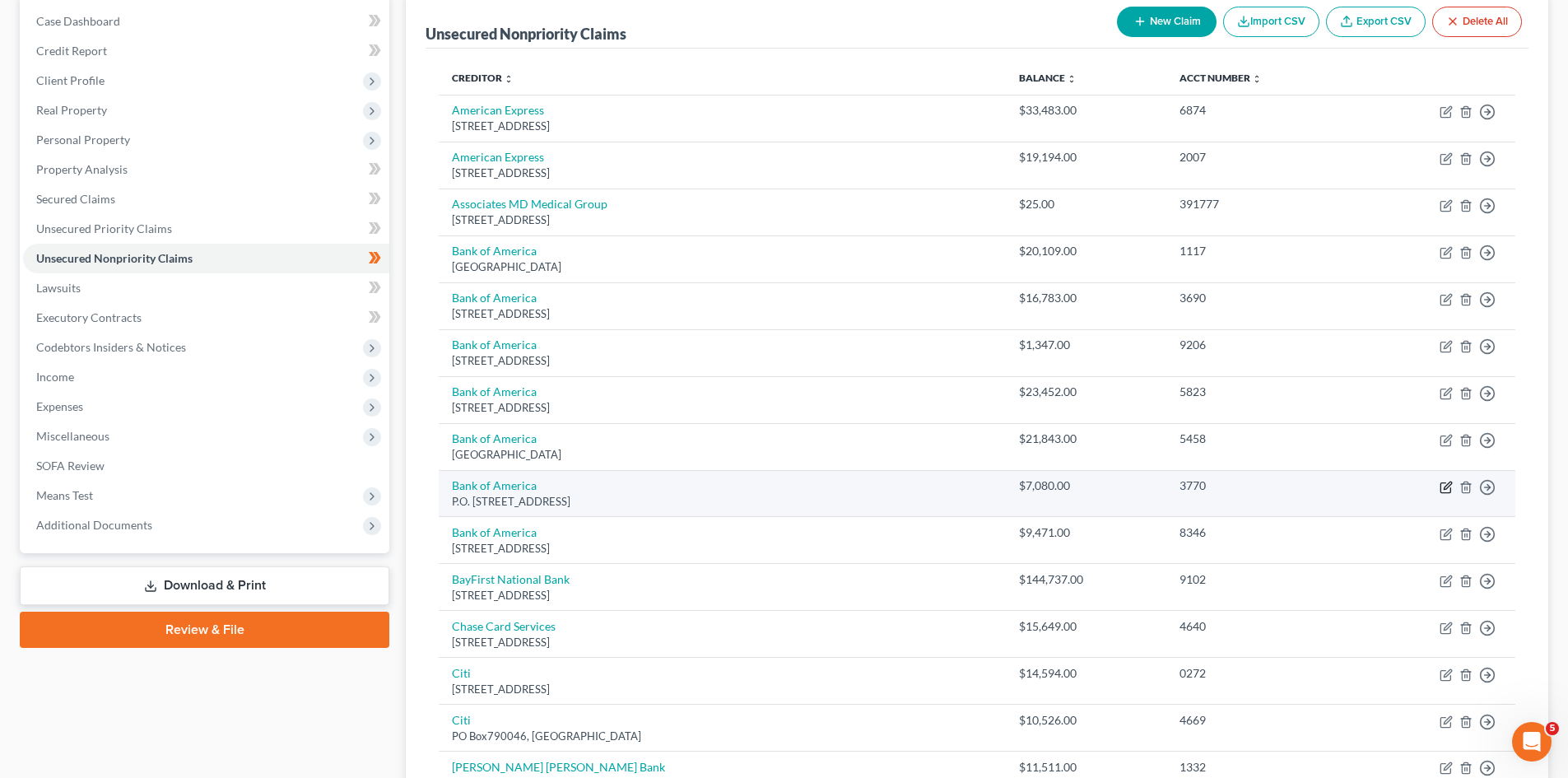
click at [1445, 491] on icon "button" at bounding box center [1446, 487] width 13 height 13
select select "7"
select select "10"
select select "3"
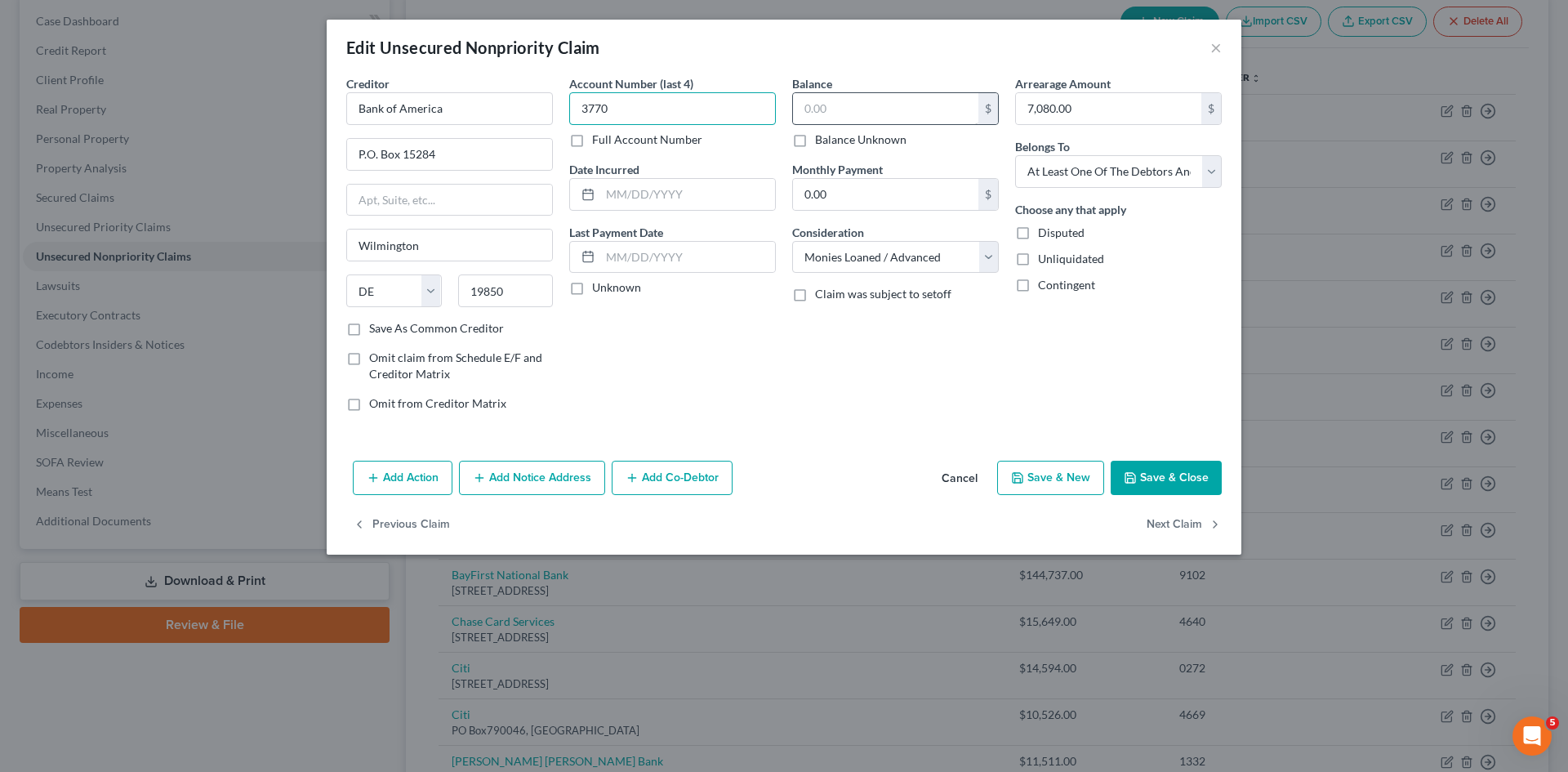
type input "3770"
click at [847, 108] on input "text" at bounding box center [885, 108] width 185 height 31
type input "116.53"
click at [1094, 102] on input "7,080.00" at bounding box center [1108, 108] width 185 height 31
type input "116.53"
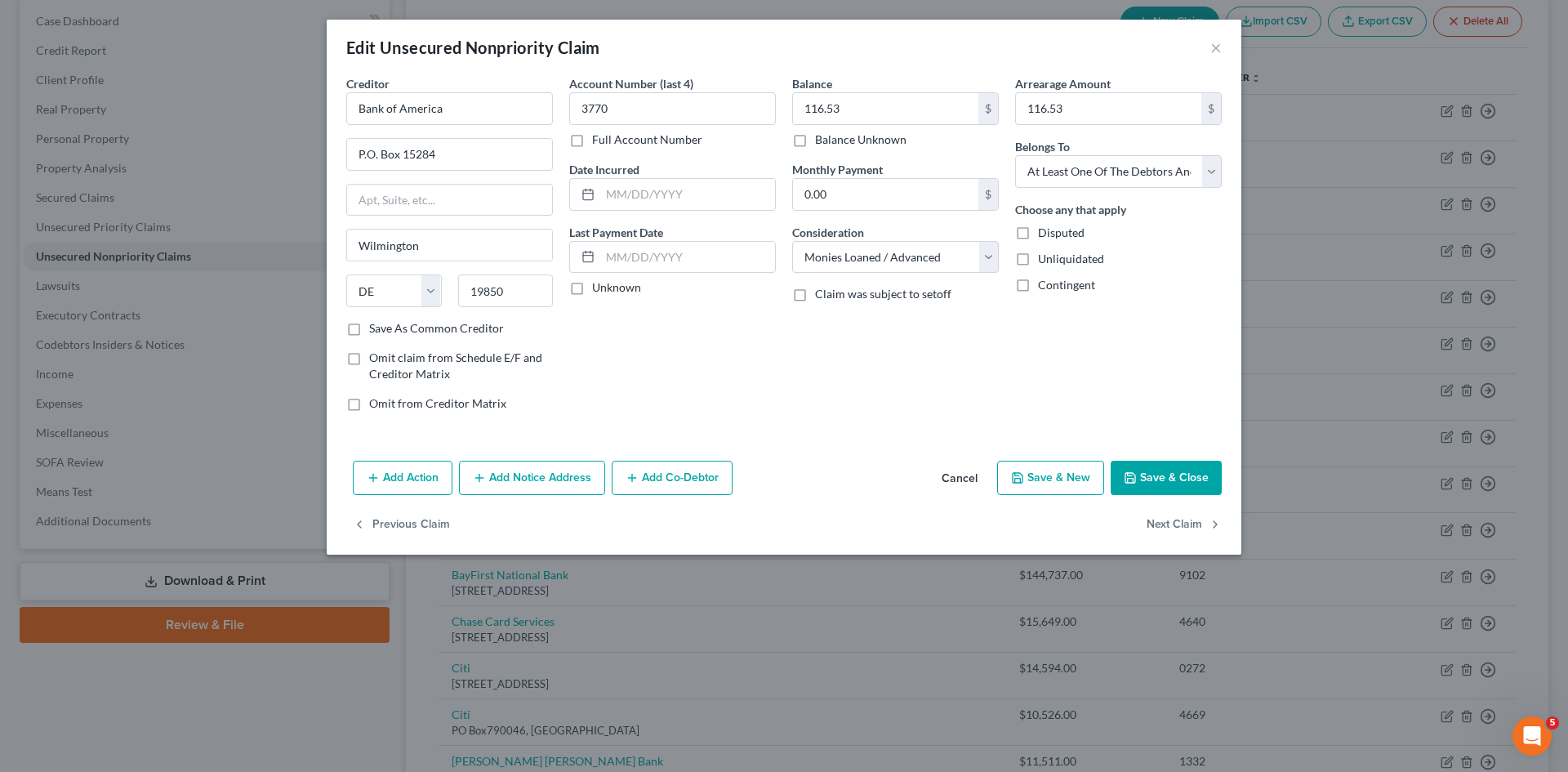
click at [1174, 476] on button "Save & Close" at bounding box center [1166, 478] width 111 height 34
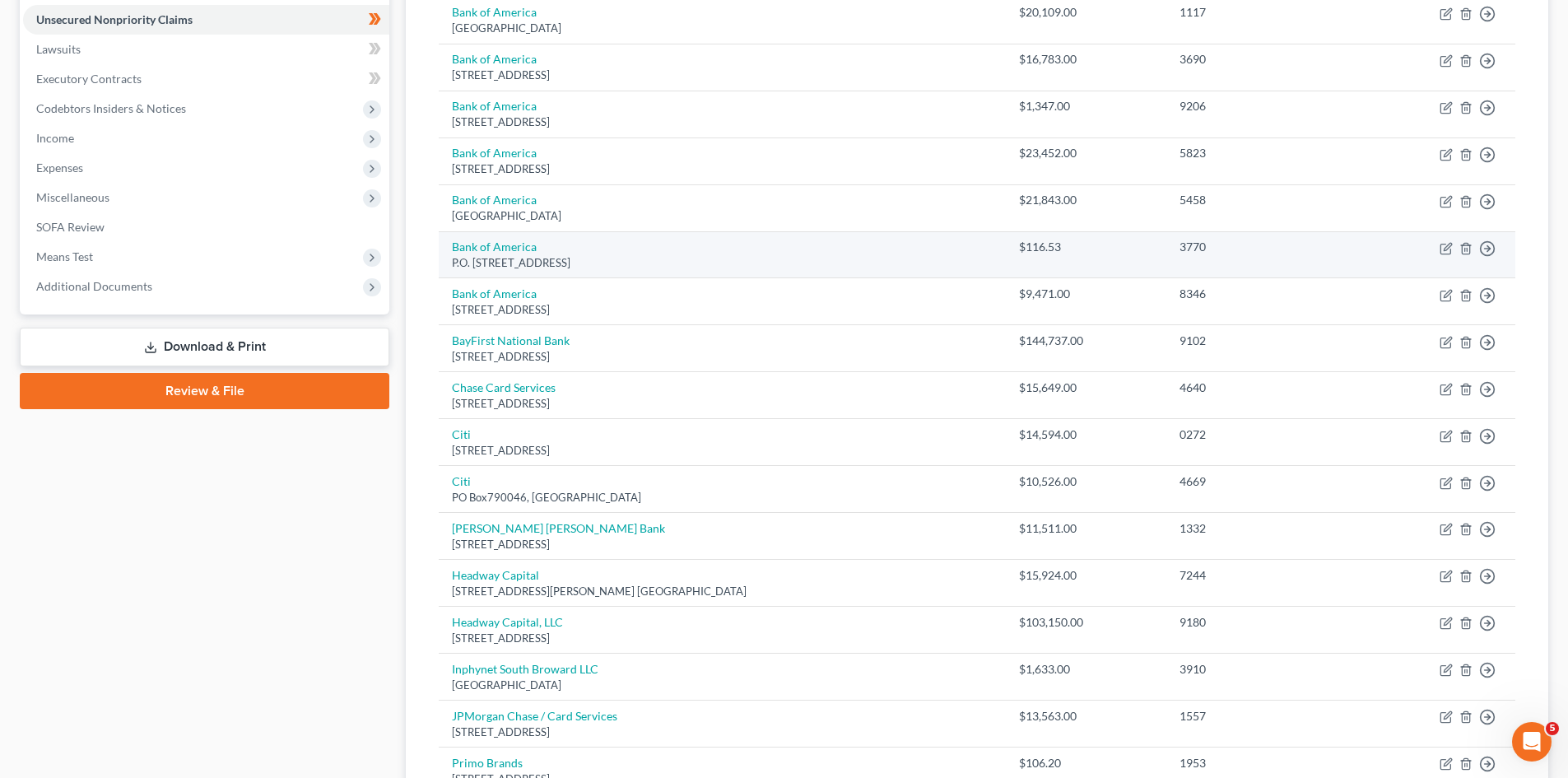
scroll to position [494, 0]
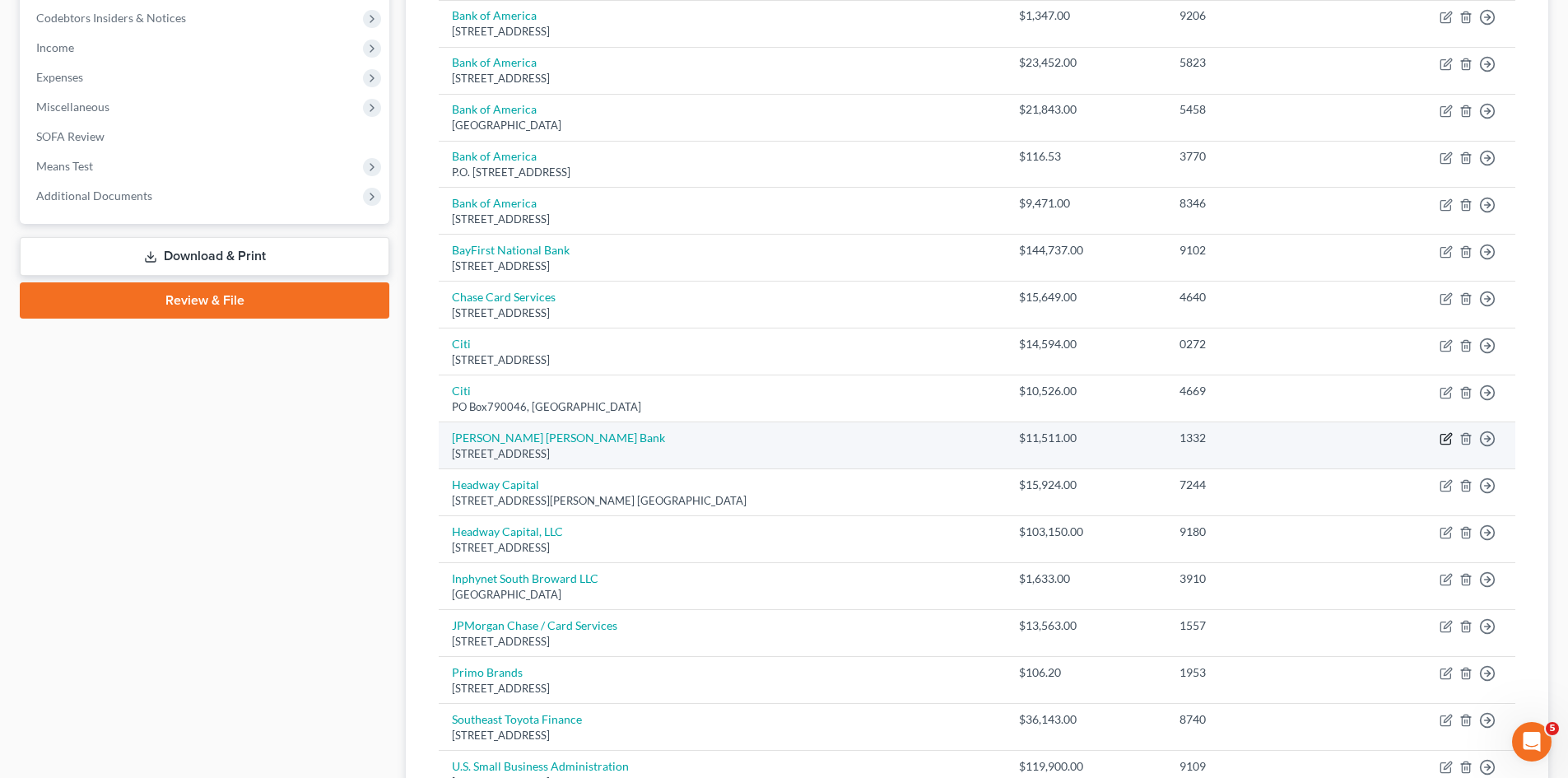
click at [1445, 441] on icon "button" at bounding box center [1448, 437] width 8 height 8
select select "39"
select select "2"
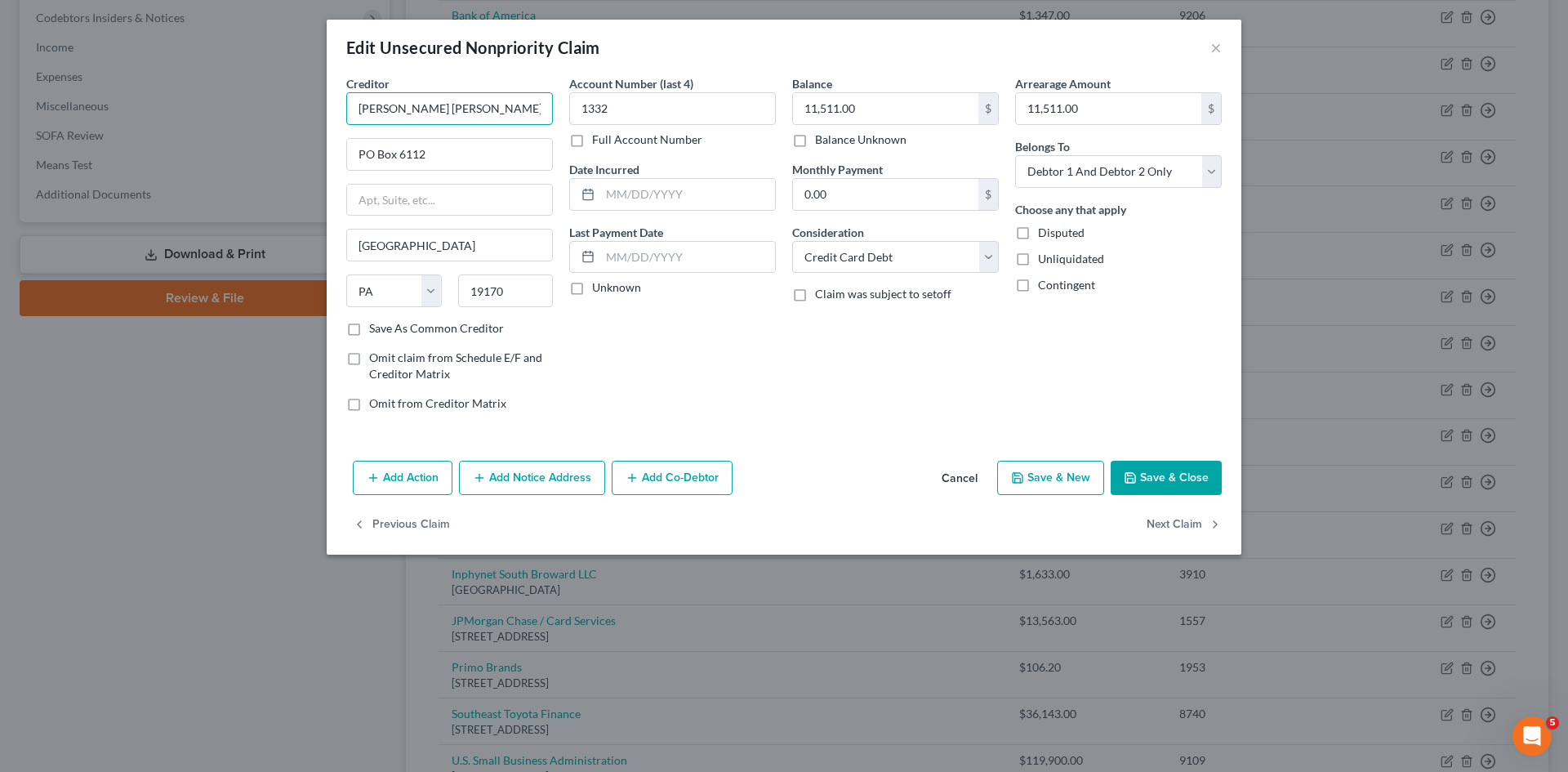
click at [510, 104] on input "Goldman Sachs Bank" at bounding box center [450, 108] width 207 height 32
type input "Goldman Sachs Bank / Apple Card"
click at [1163, 474] on button "Save & Close" at bounding box center [1166, 478] width 111 height 34
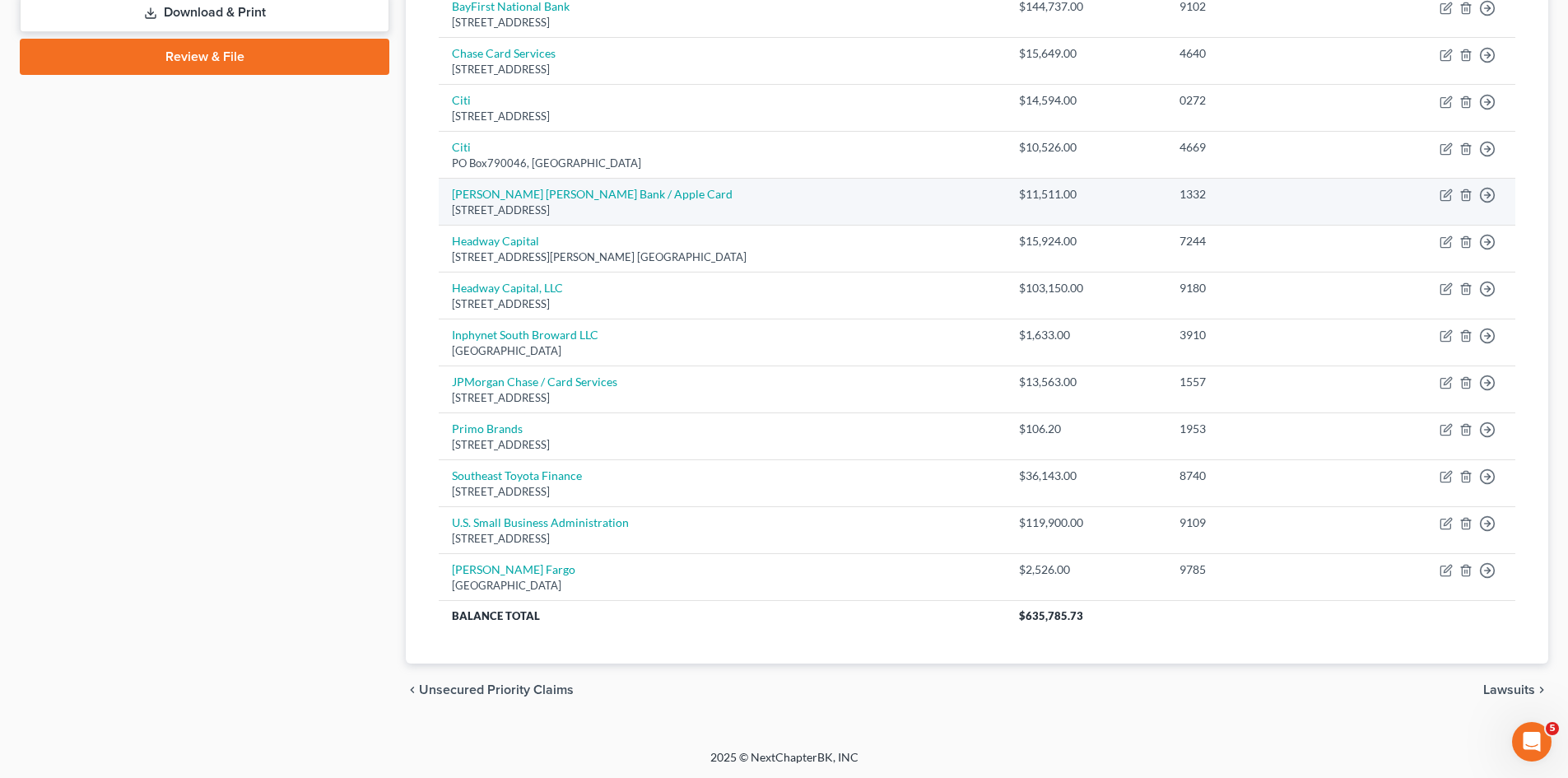
scroll to position [738, 0]
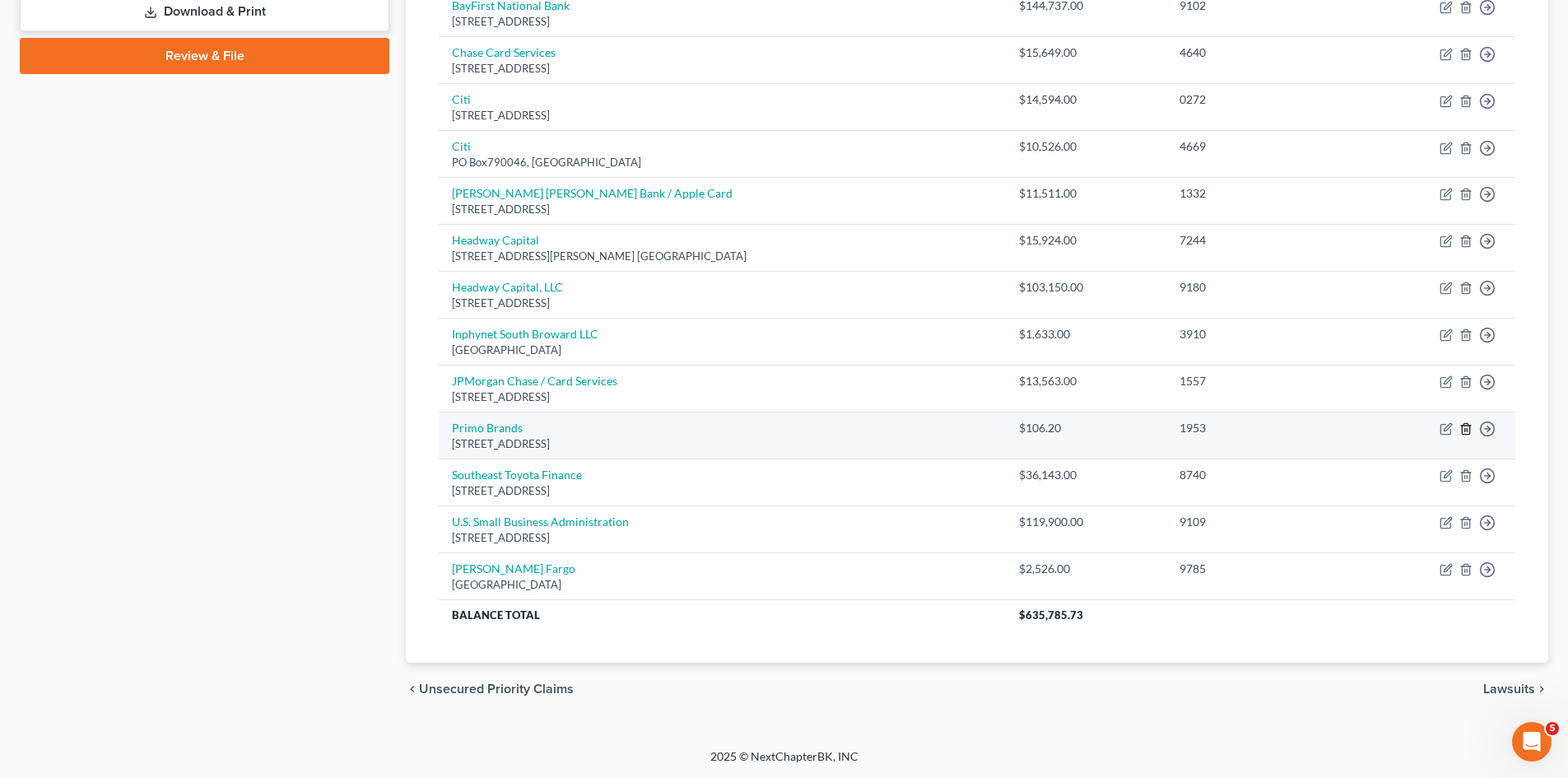
click at [1467, 429] on line "button" at bounding box center [1467, 430] width 0 height 3
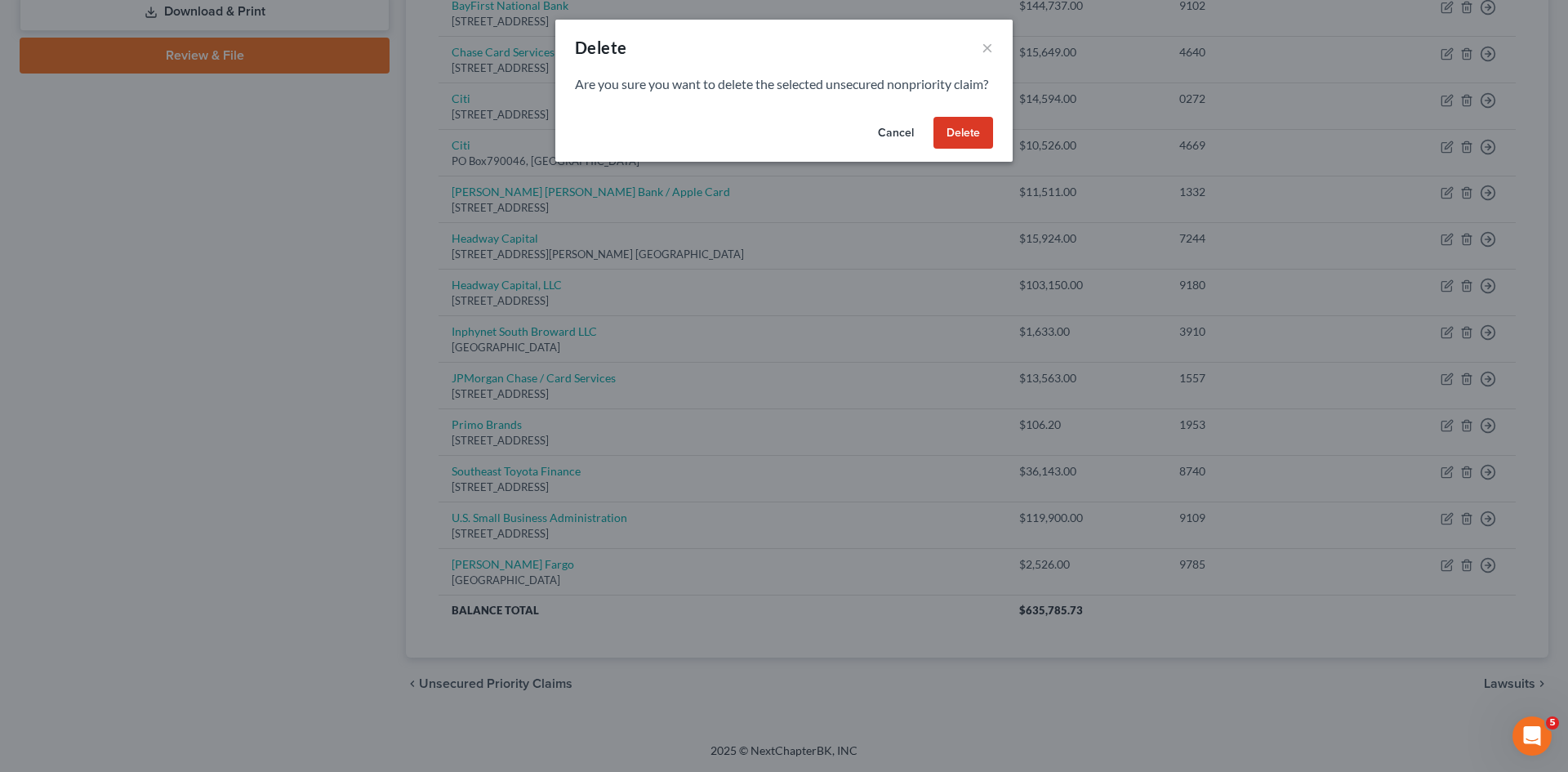
click at [956, 147] on button "Delete" at bounding box center [963, 133] width 60 height 32
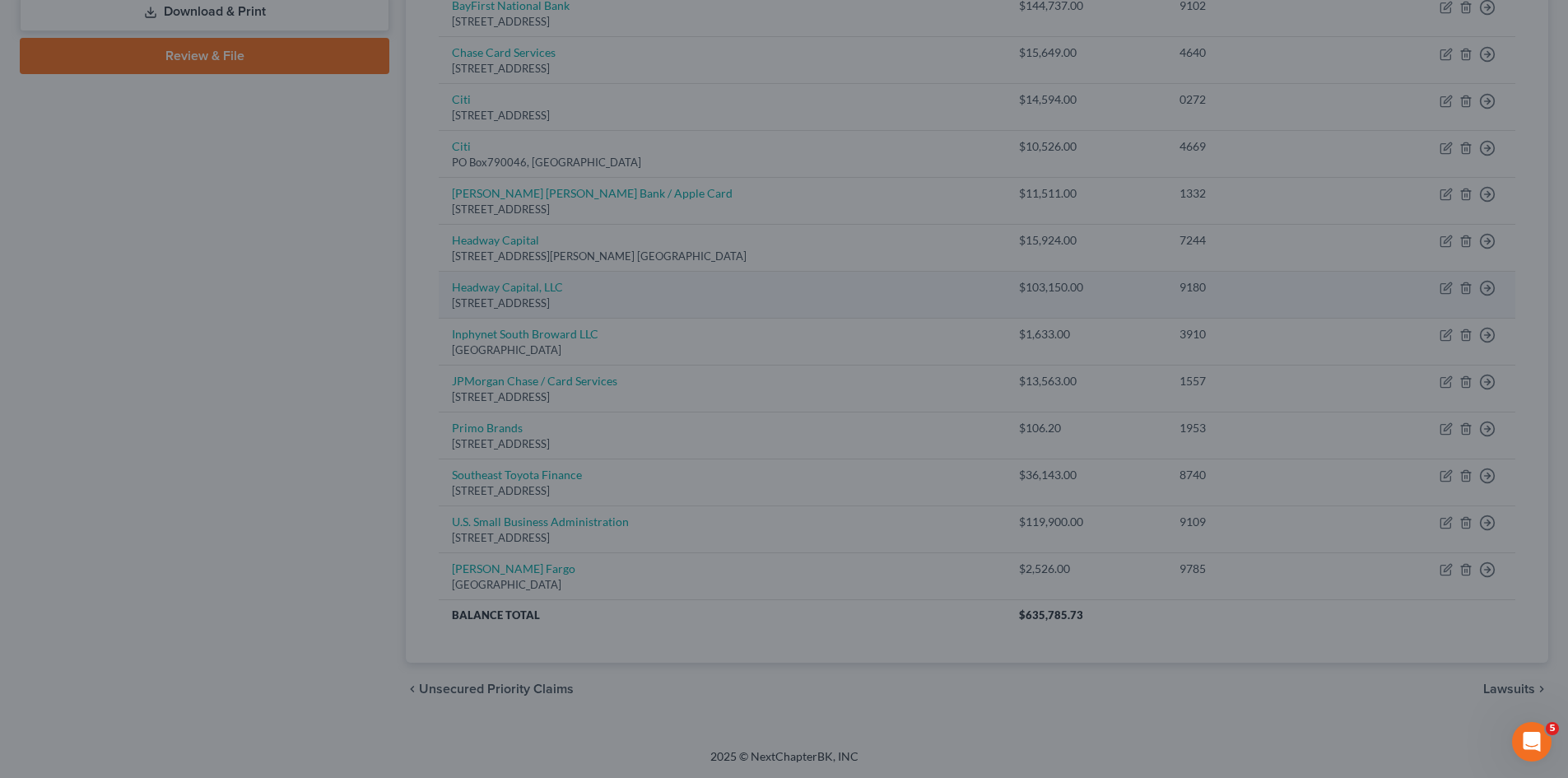
scroll to position [692, 0]
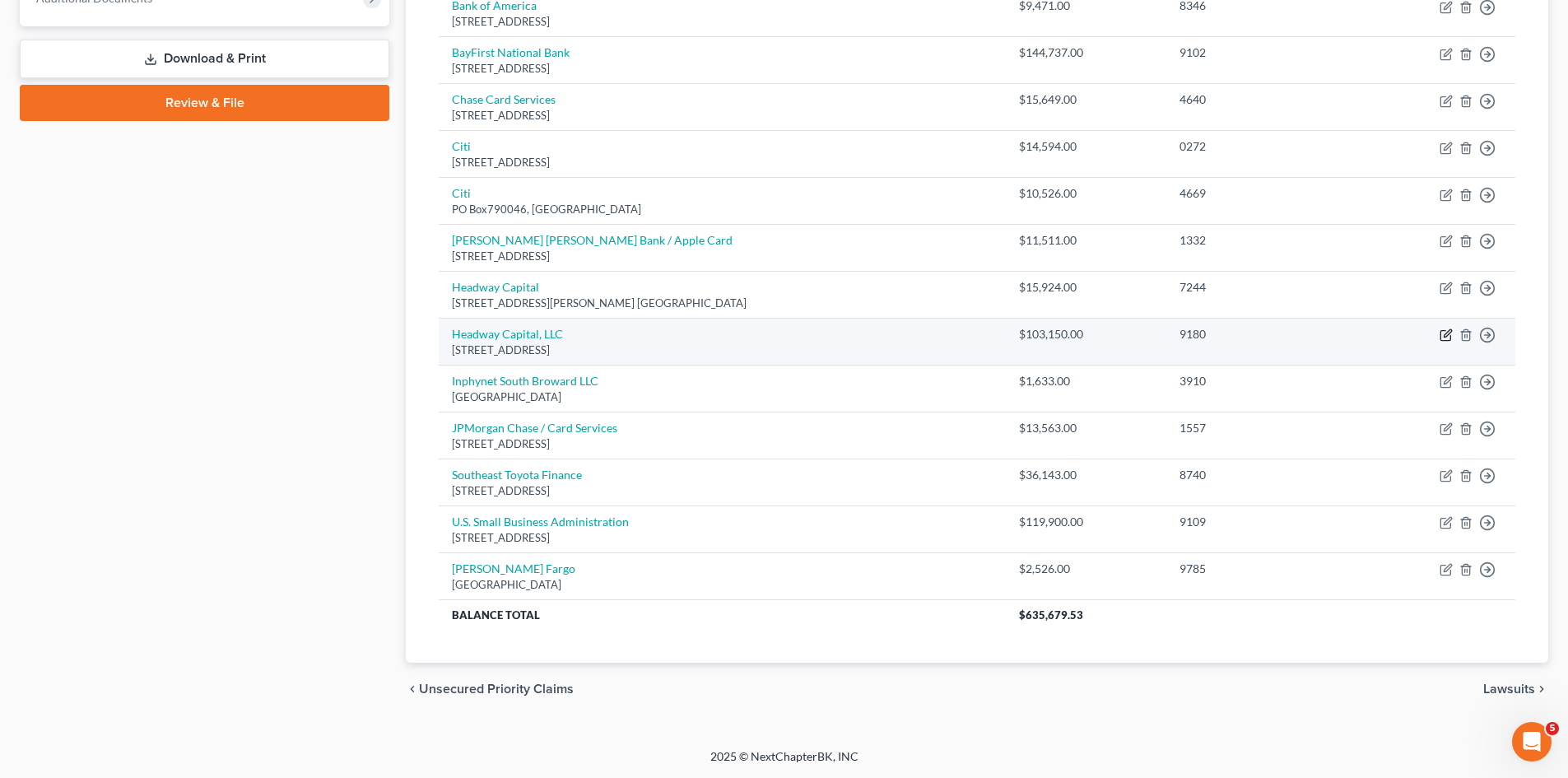
click at [1447, 331] on icon "button" at bounding box center [1446, 335] width 13 height 13
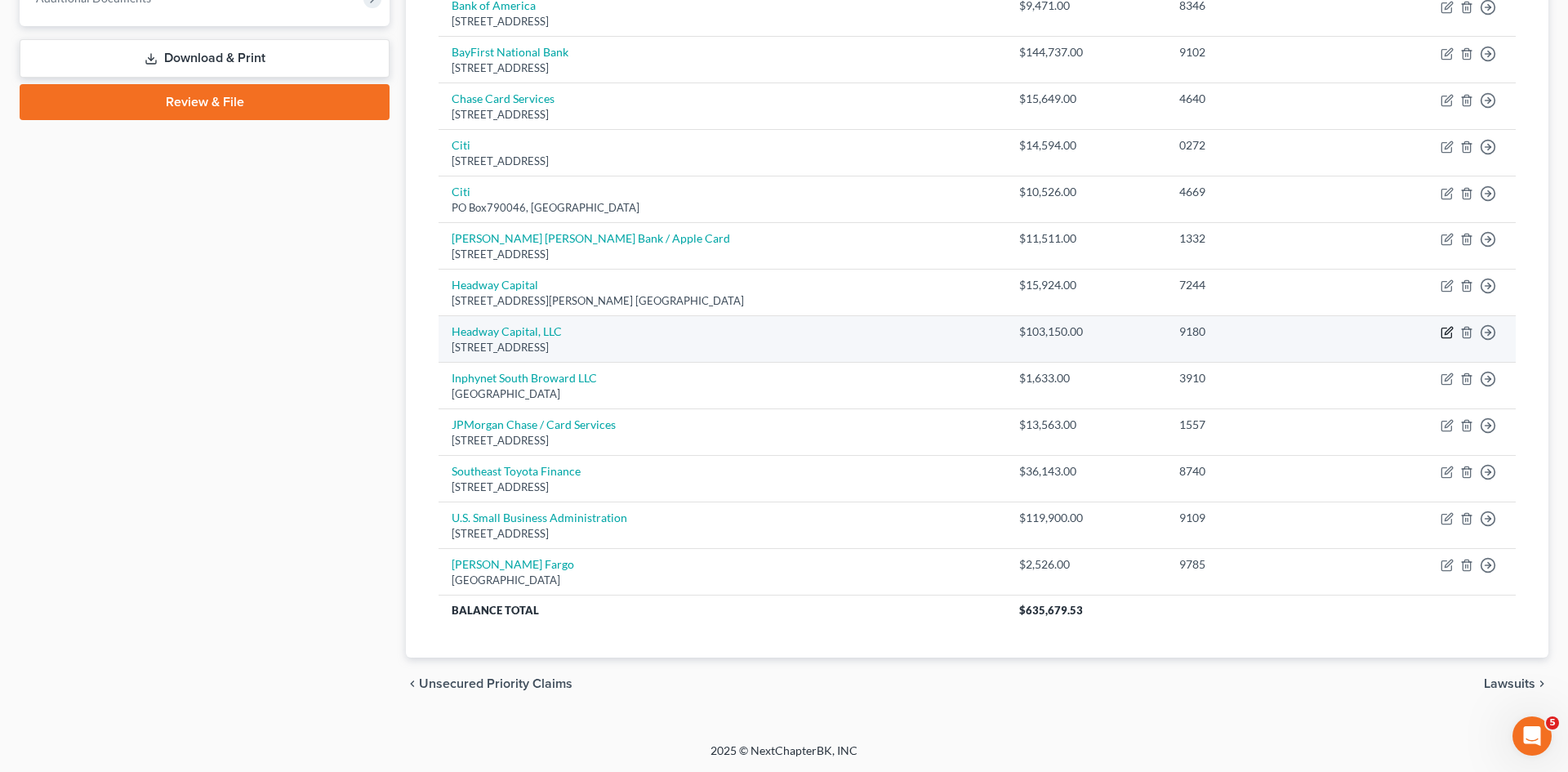
select select "46"
select select "10"
select select "0"
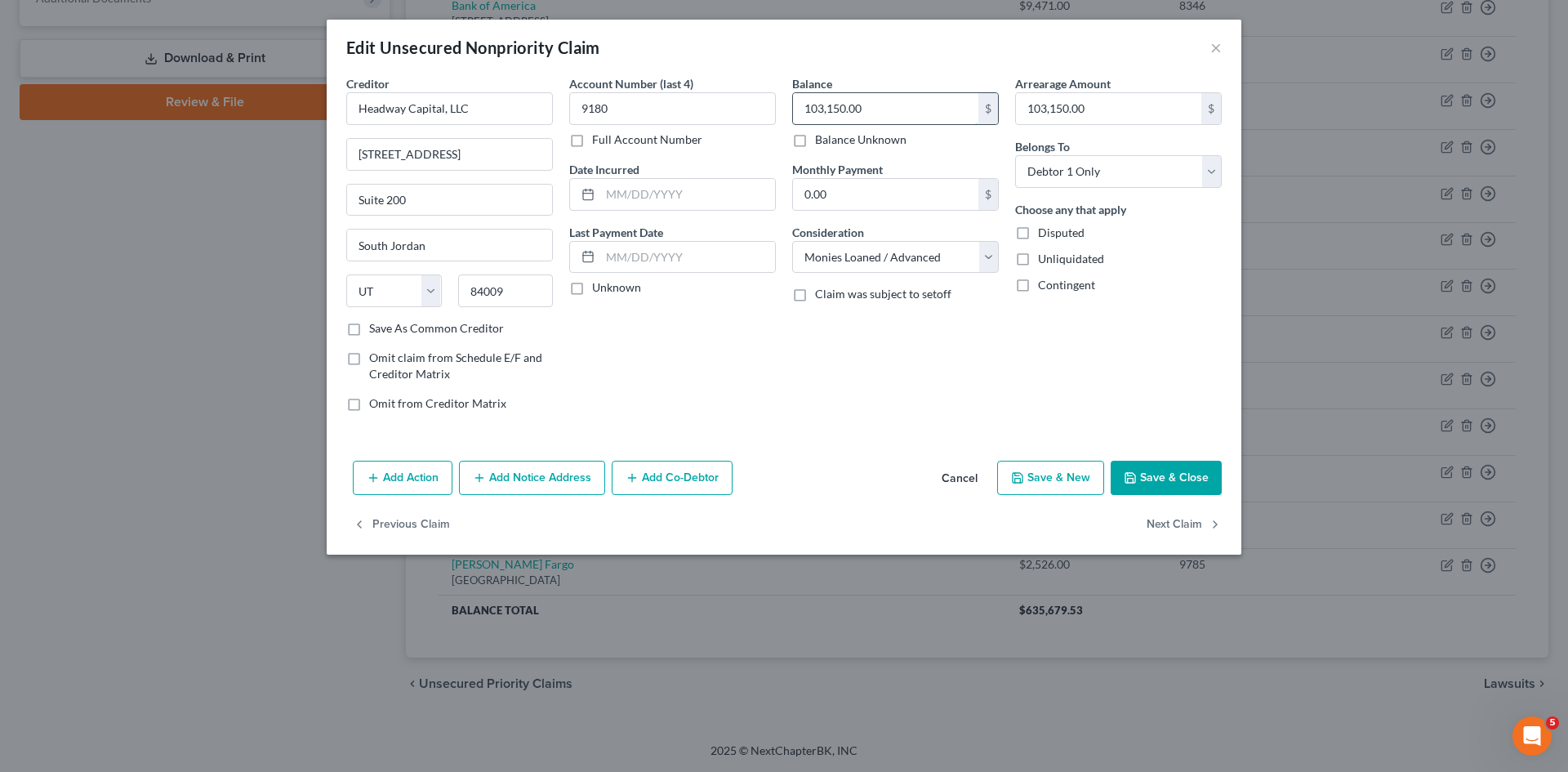
click at [901, 102] on input "103,150.00" at bounding box center [885, 108] width 185 height 31
type input "114,067"
click at [1025, 102] on input "103,150.00" at bounding box center [1108, 108] width 185 height 31
type input "114,067"
click at [1173, 473] on button "Save & Close" at bounding box center [1166, 478] width 111 height 34
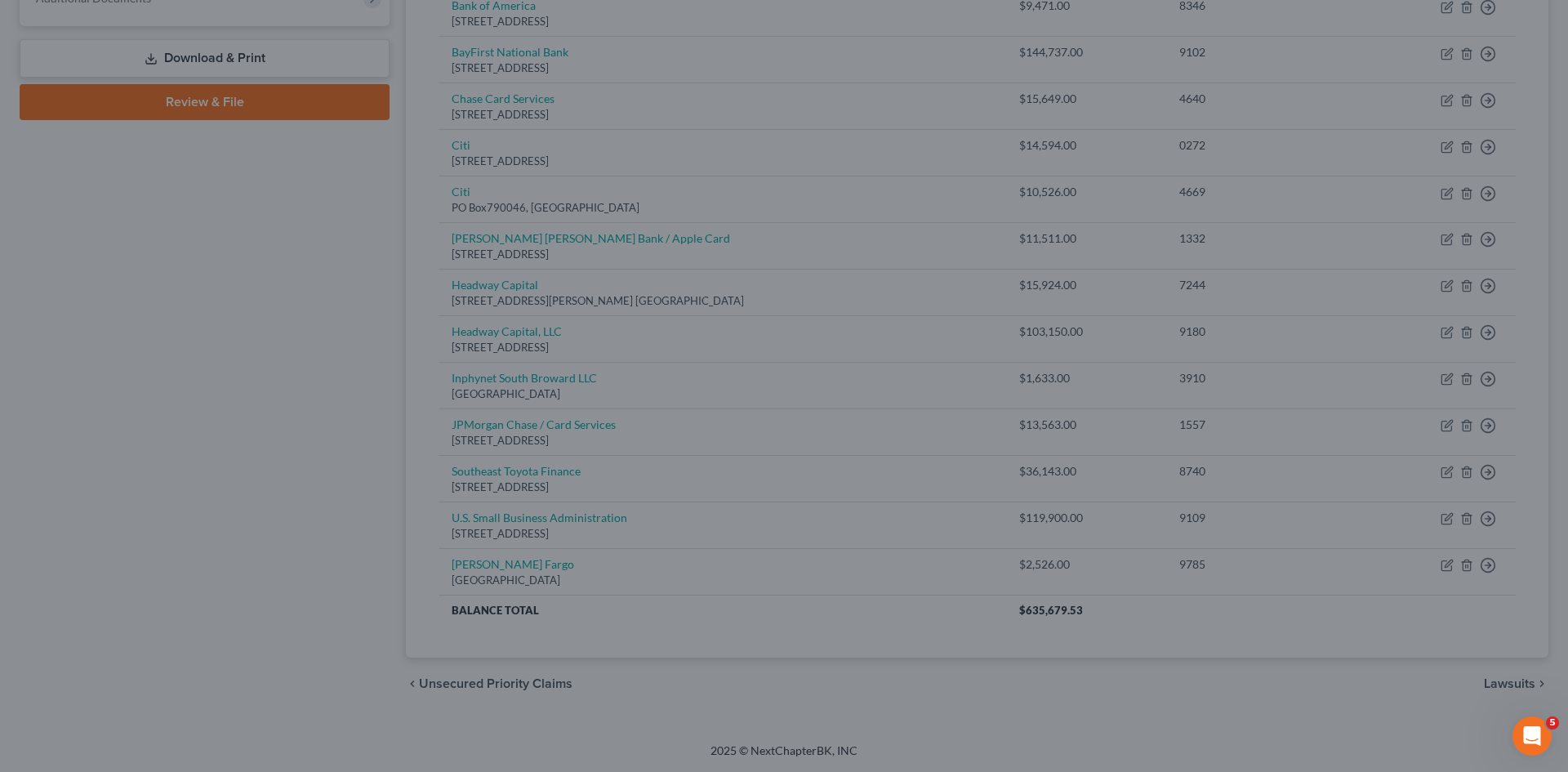
type input "114,067.00"
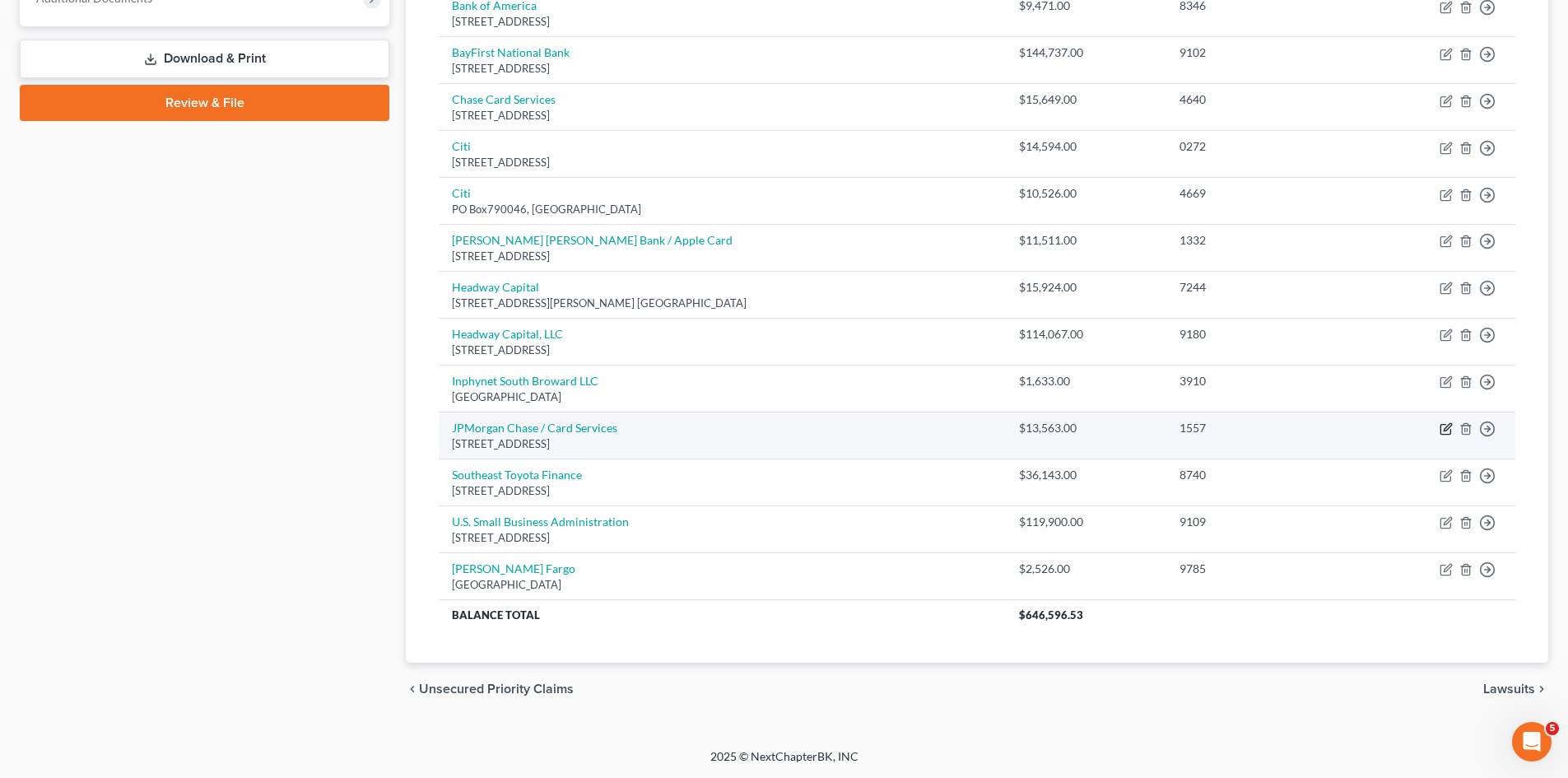
click at [1446, 423] on icon "button" at bounding box center [1446, 429] width 13 height 13
select select "28"
select select "2"
select select "3"
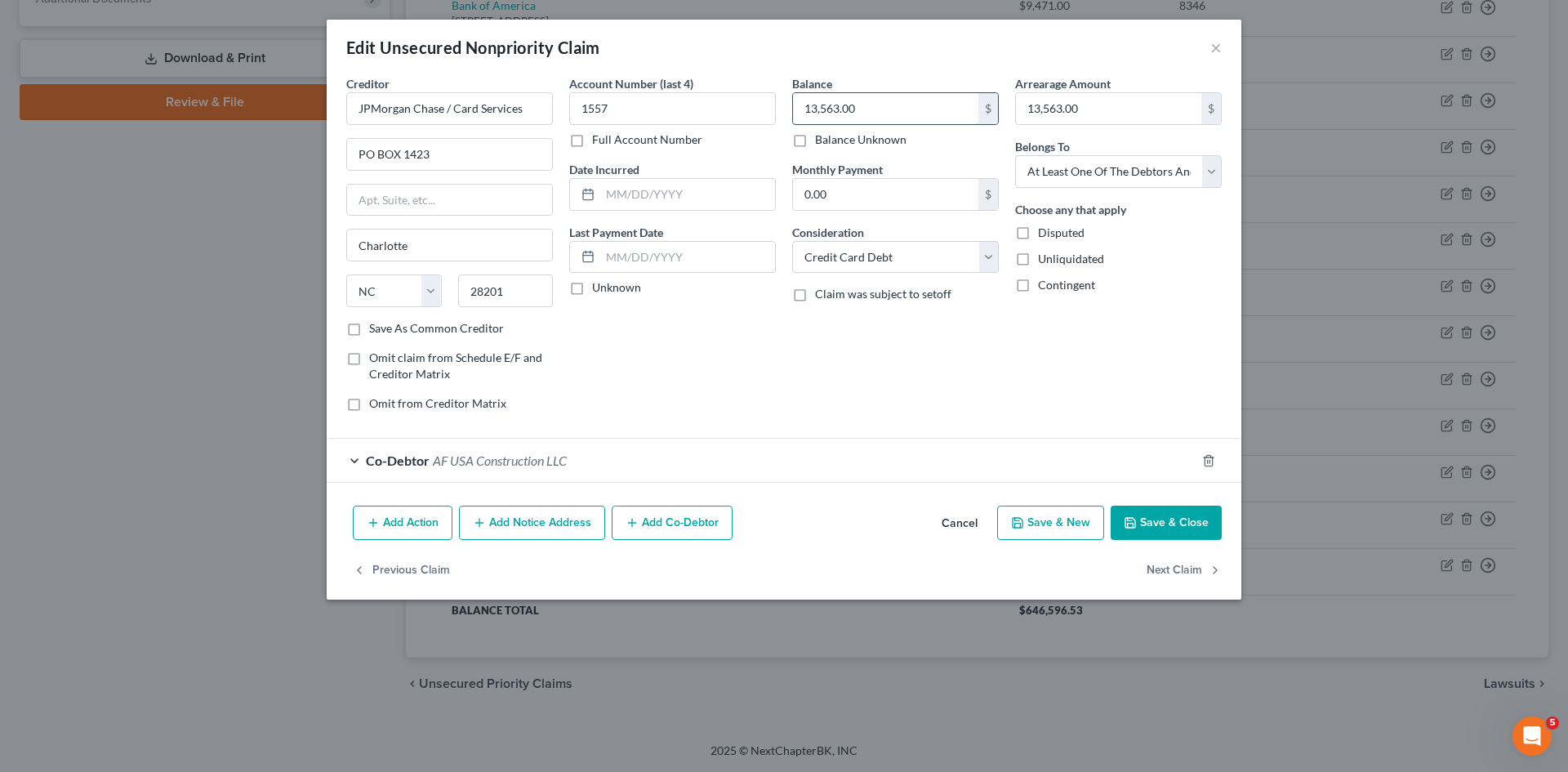
click at [815, 106] on input "13,563.00" at bounding box center [885, 108] width 185 height 31
click at [816, 108] on input "13,563.00" at bounding box center [885, 108] width 185 height 31
type input "15,563.00"
click at [1036, 107] on input "13,563.00" at bounding box center [1108, 108] width 185 height 31
click at [1041, 106] on input "13,563.00" at bounding box center [1108, 108] width 185 height 31
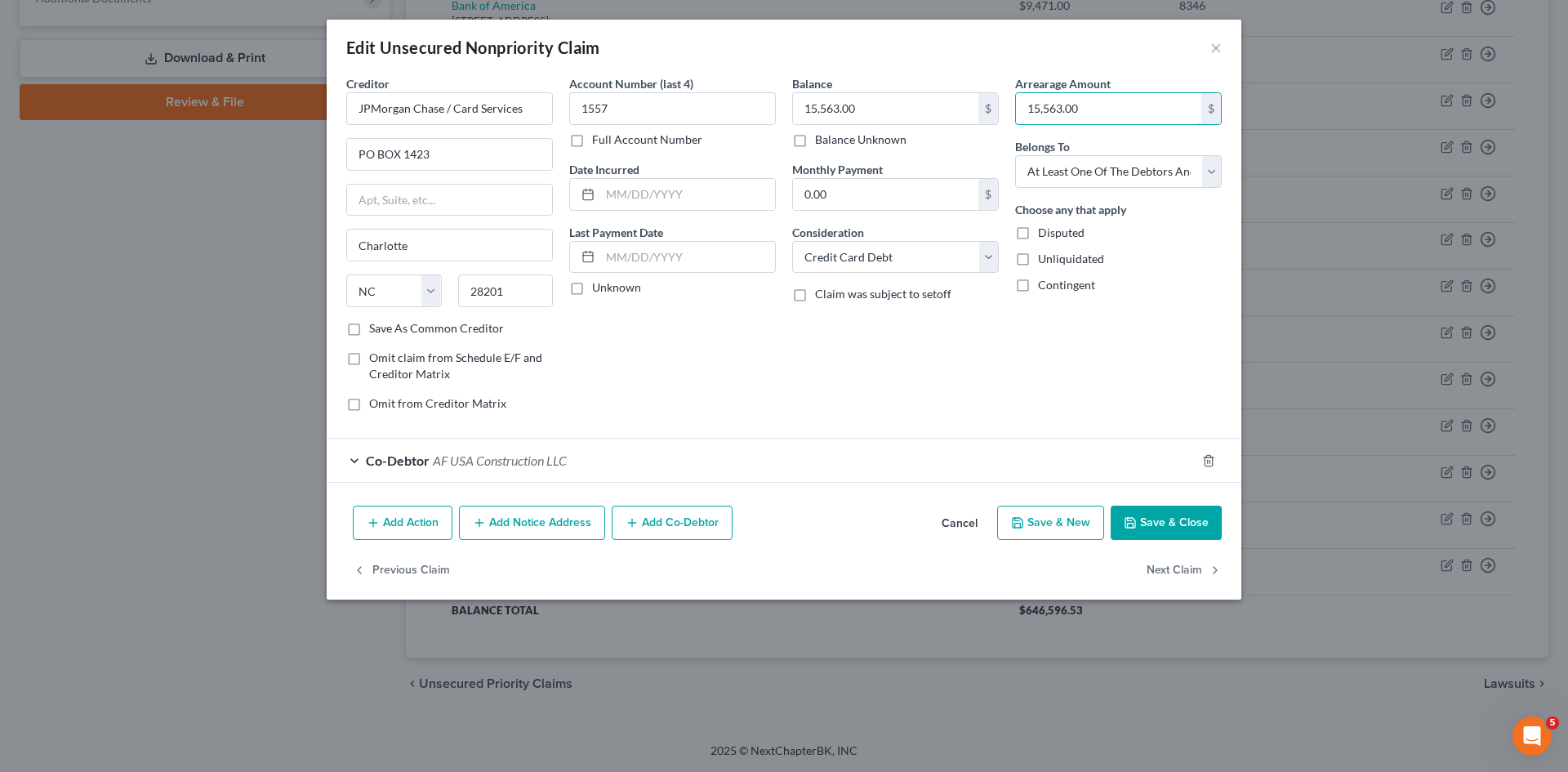
type input "15,563.00"
click at [1179, 519] on button "Save & Close" at bounding box center [1166, 523] width 111 height 34
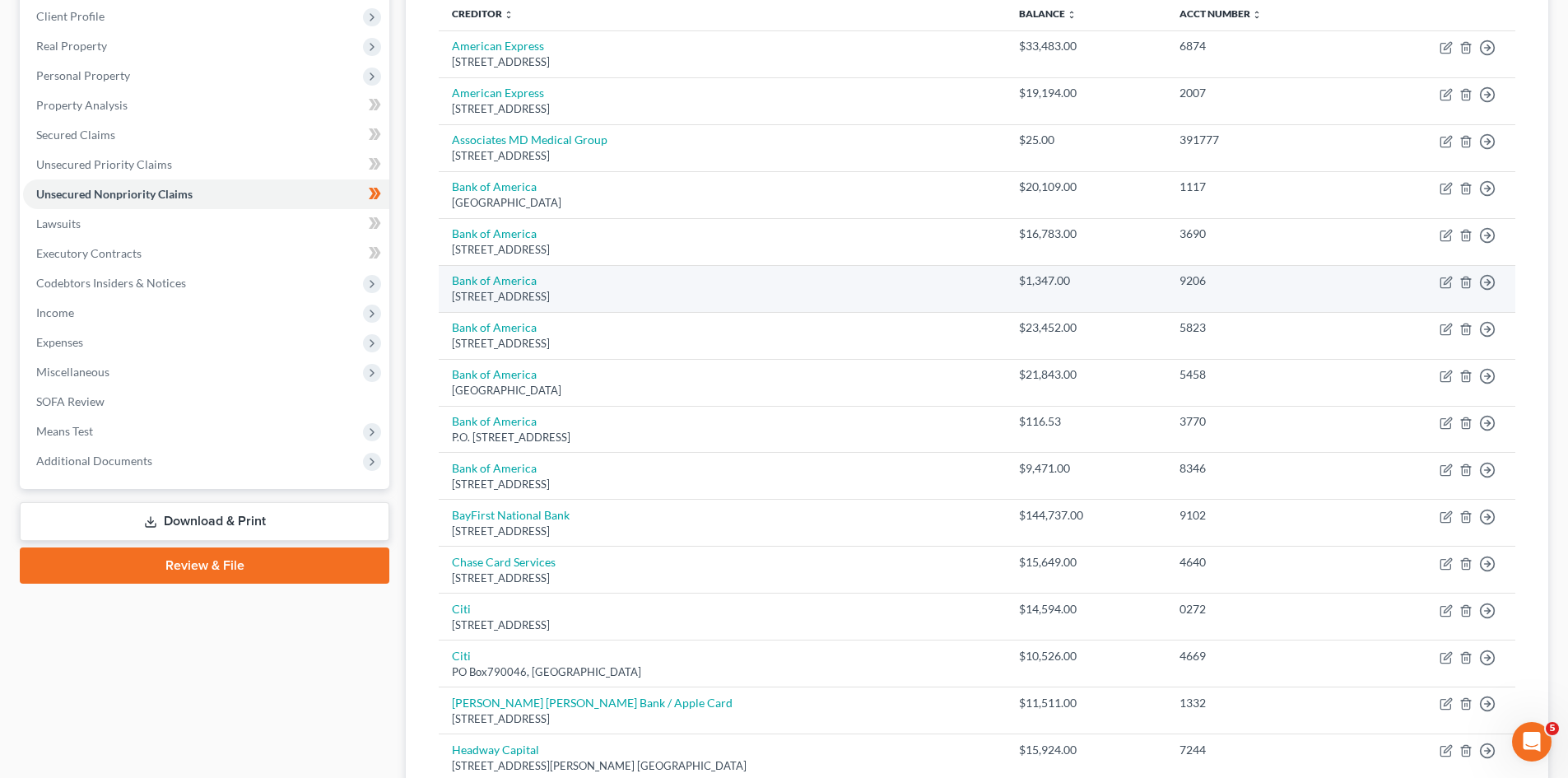
scroll to position [198, 0]
